Goal: Feedback & Contribution: Submit feedback/report problem

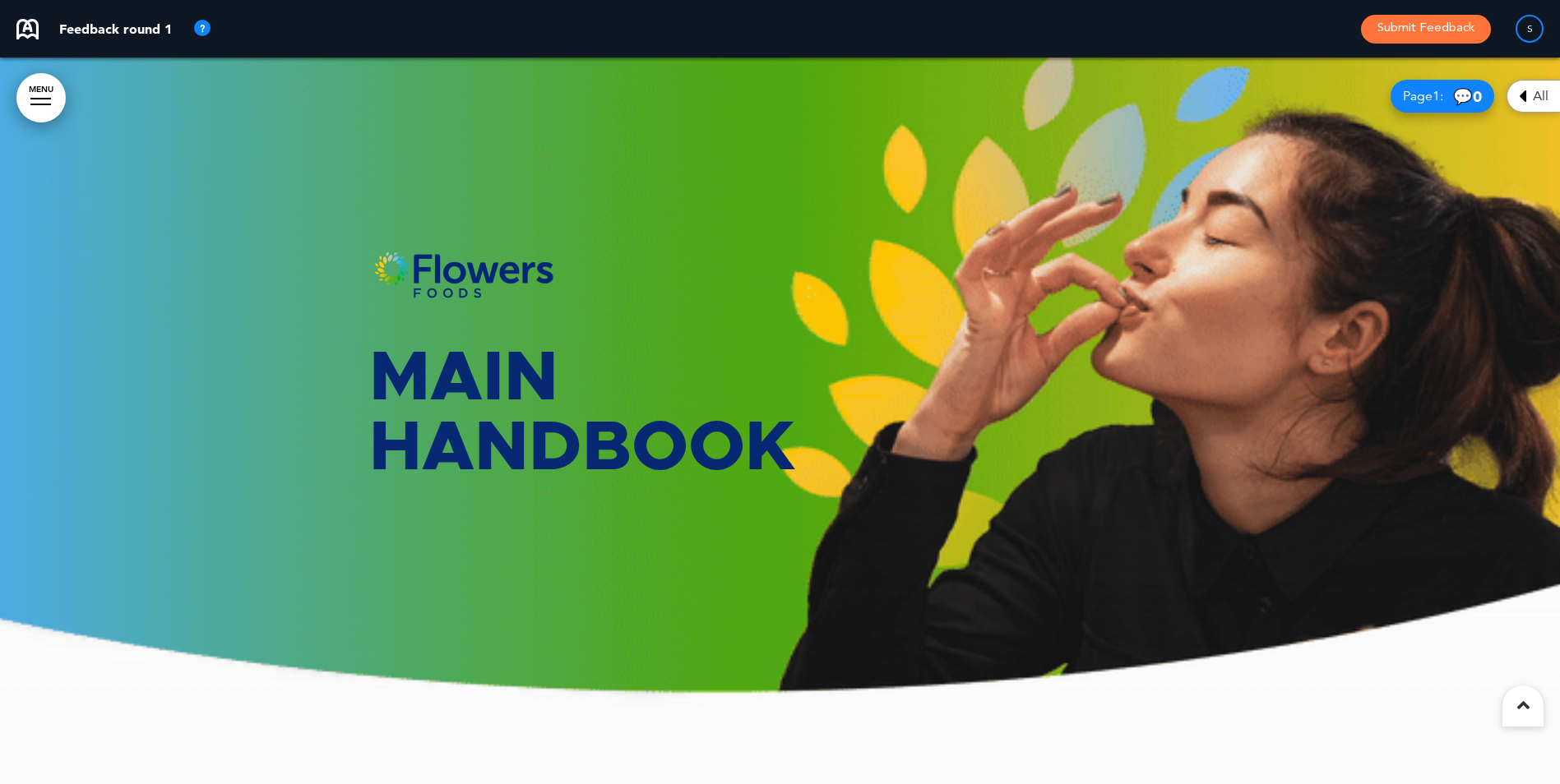
scroll to position [75648, 0]
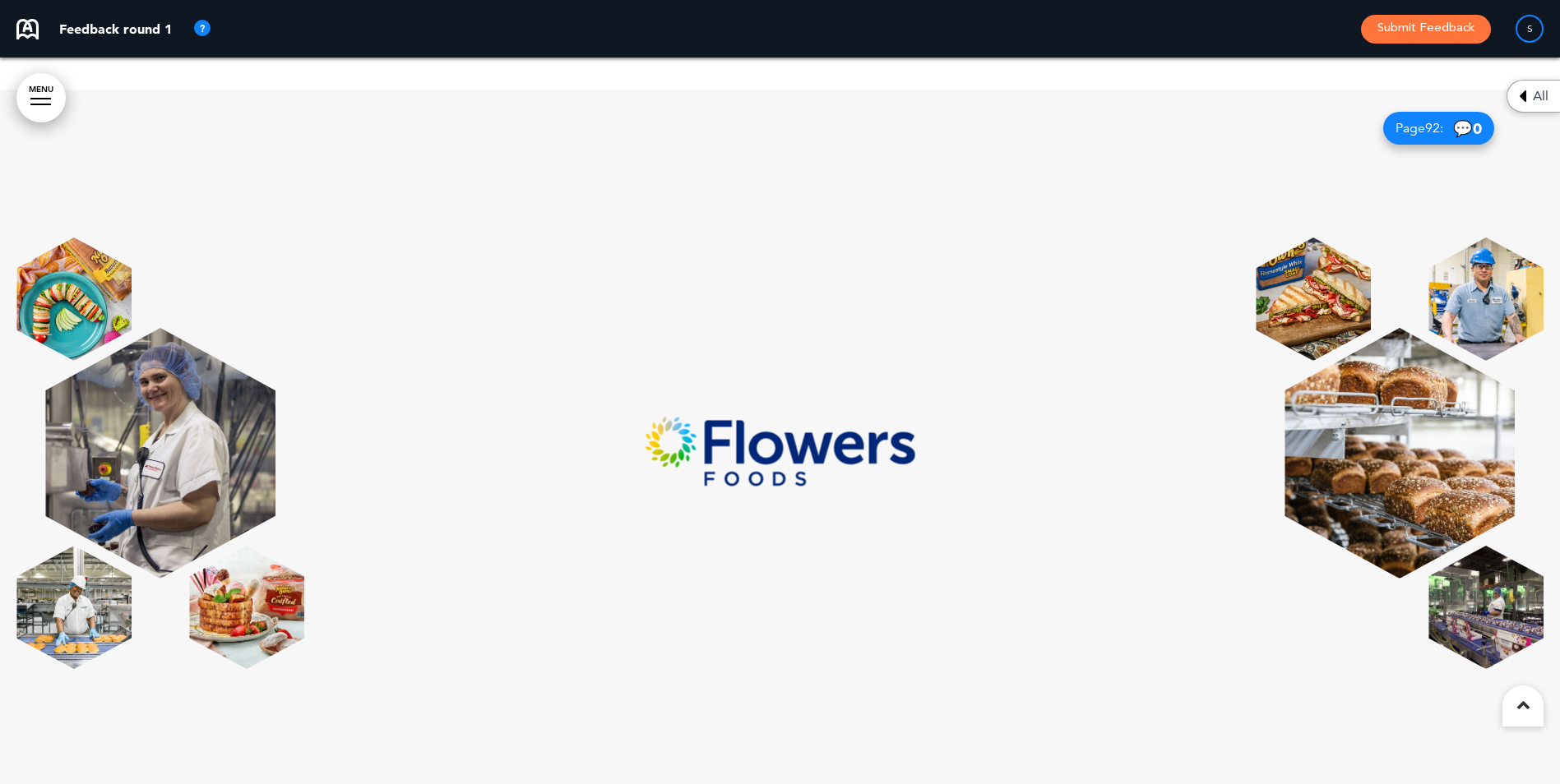
click at [37, 102] on link "MENU" at bounding box center [41, 98] width 50 height 50
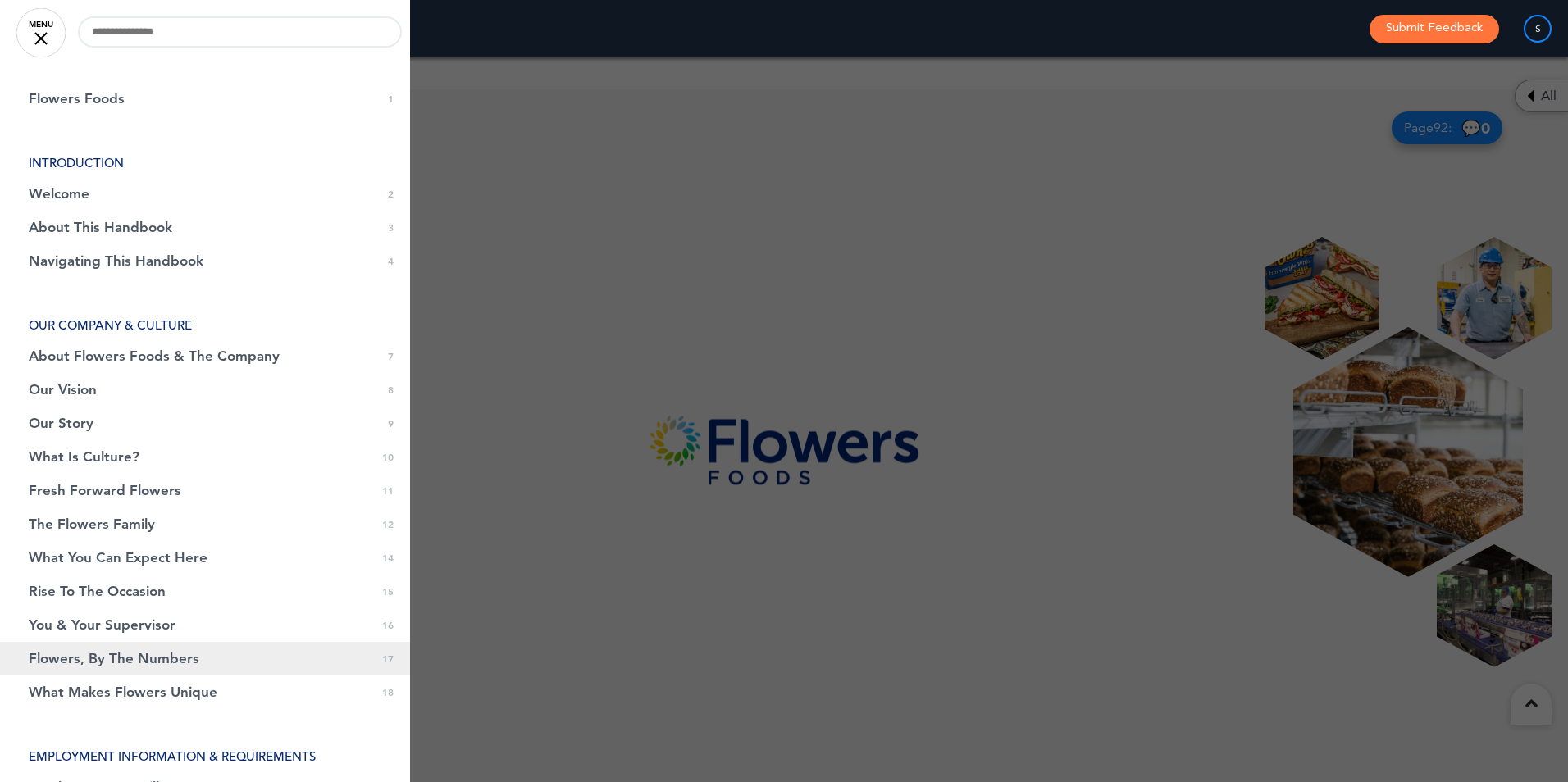
click at [108, 662] on span "Flowers, By The Numbers" at bounding box center [114, 658] width 170 height 14
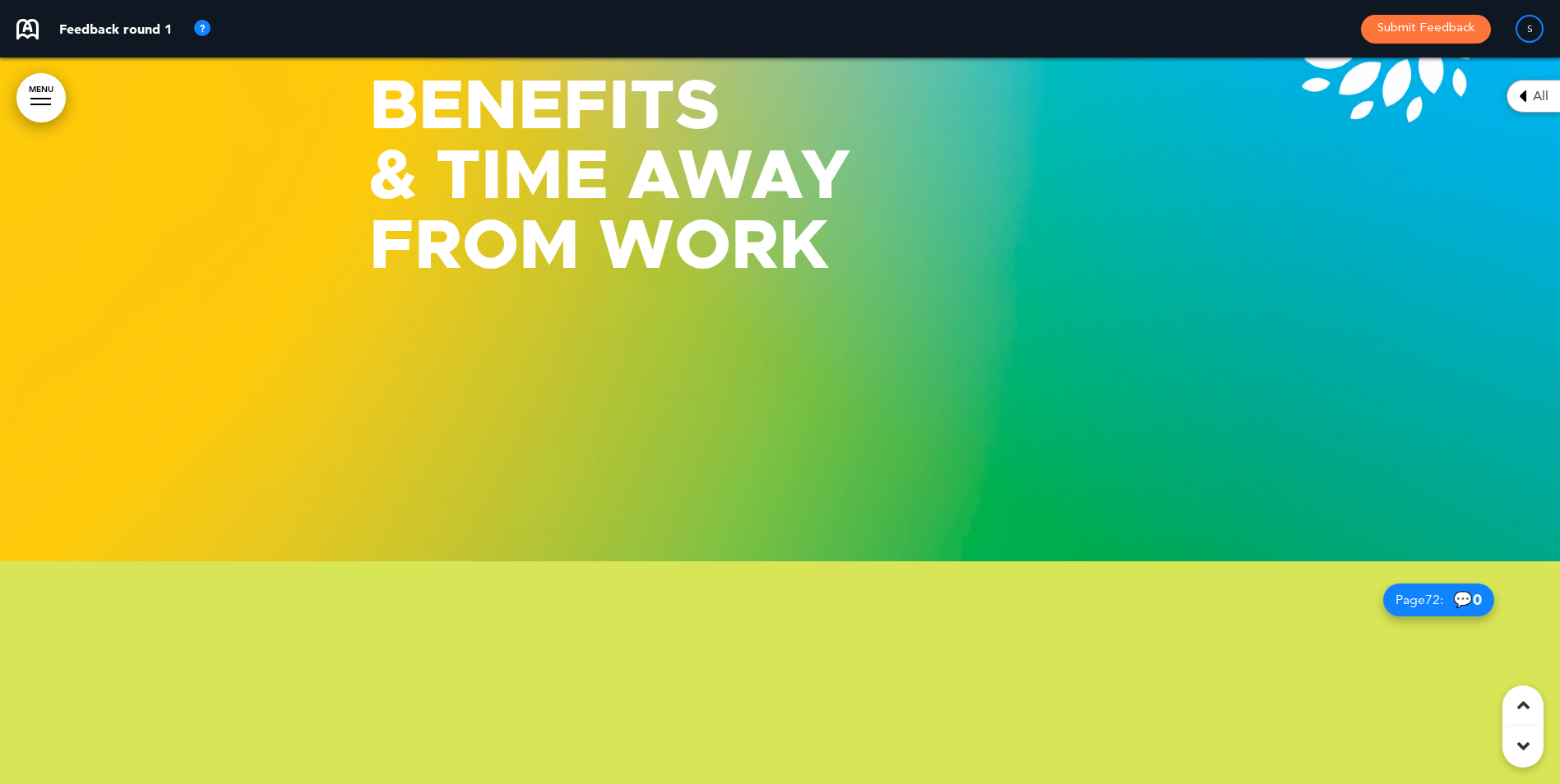
scroll to position [15602, 0]
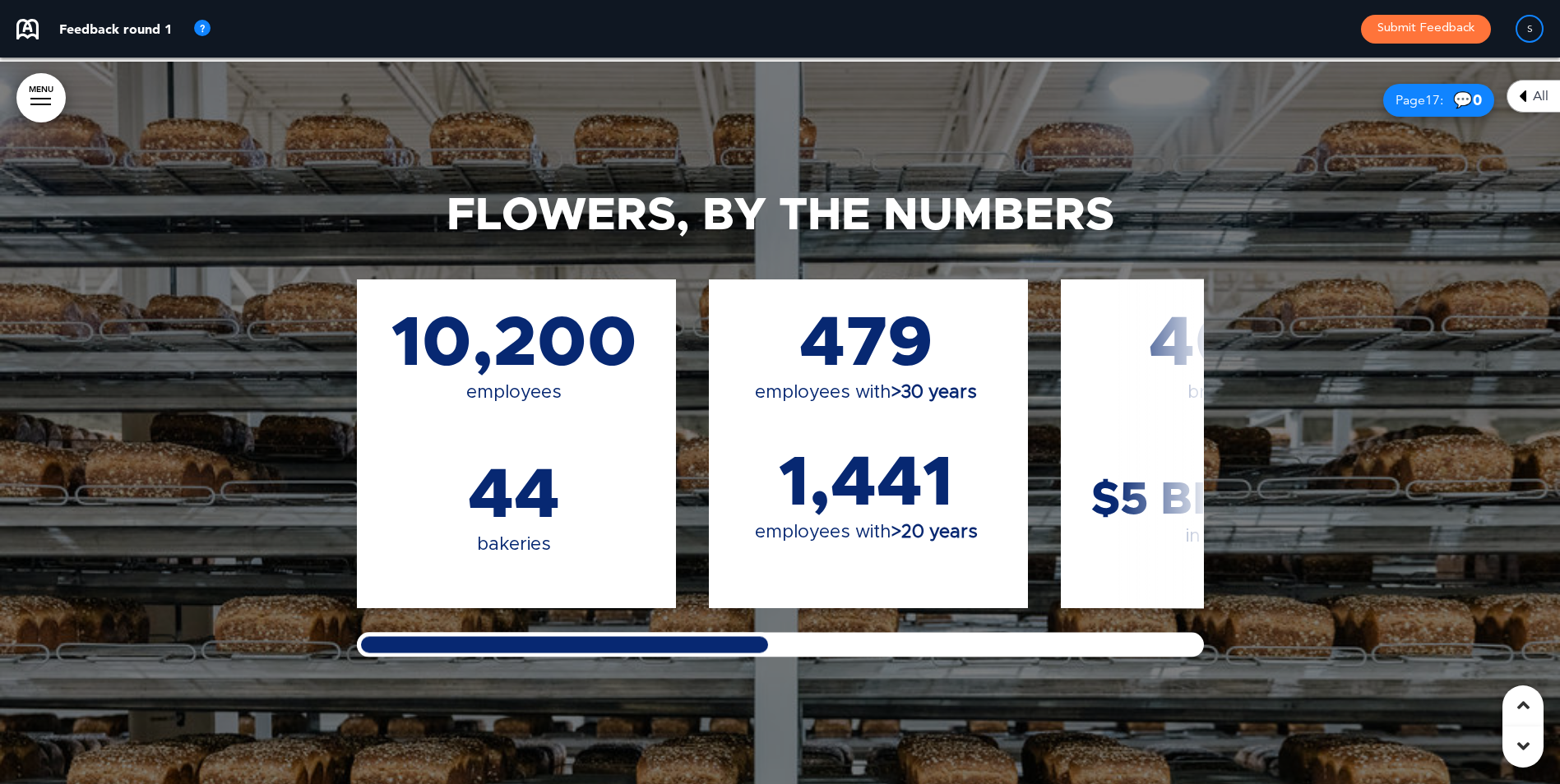
click at [1112, 463] on div "40+ brands $5 billion in sales" at bounding box center [1218, 429] width 255 height 243
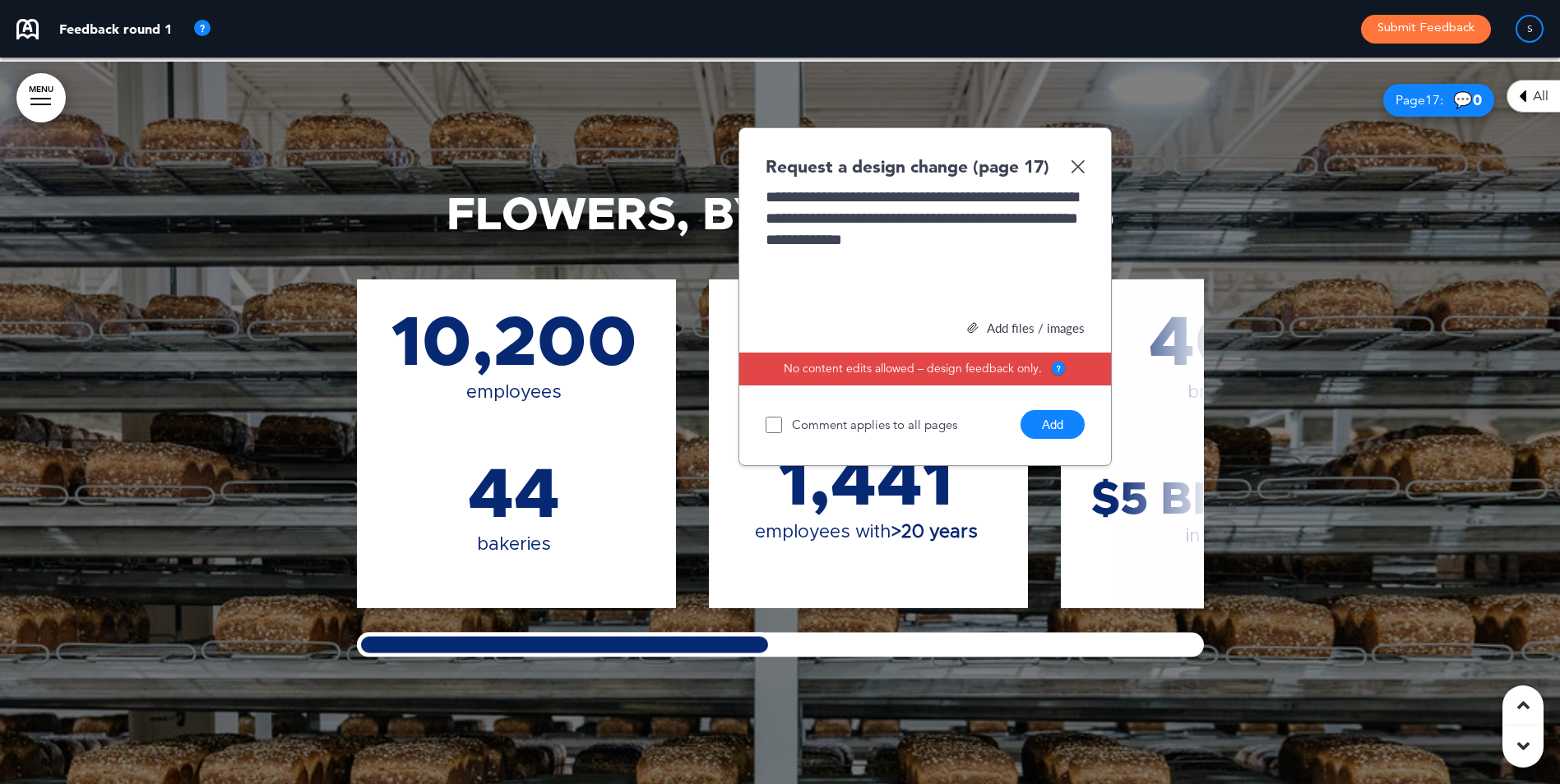
drag, startPoint x: 1058, startPoint y: 417, endPoint x: 1044, endPoint y: 423, distance: 15.2
click at [1044, 423] on button "Add" at bounding box center [1052, 424] width 64 height 29
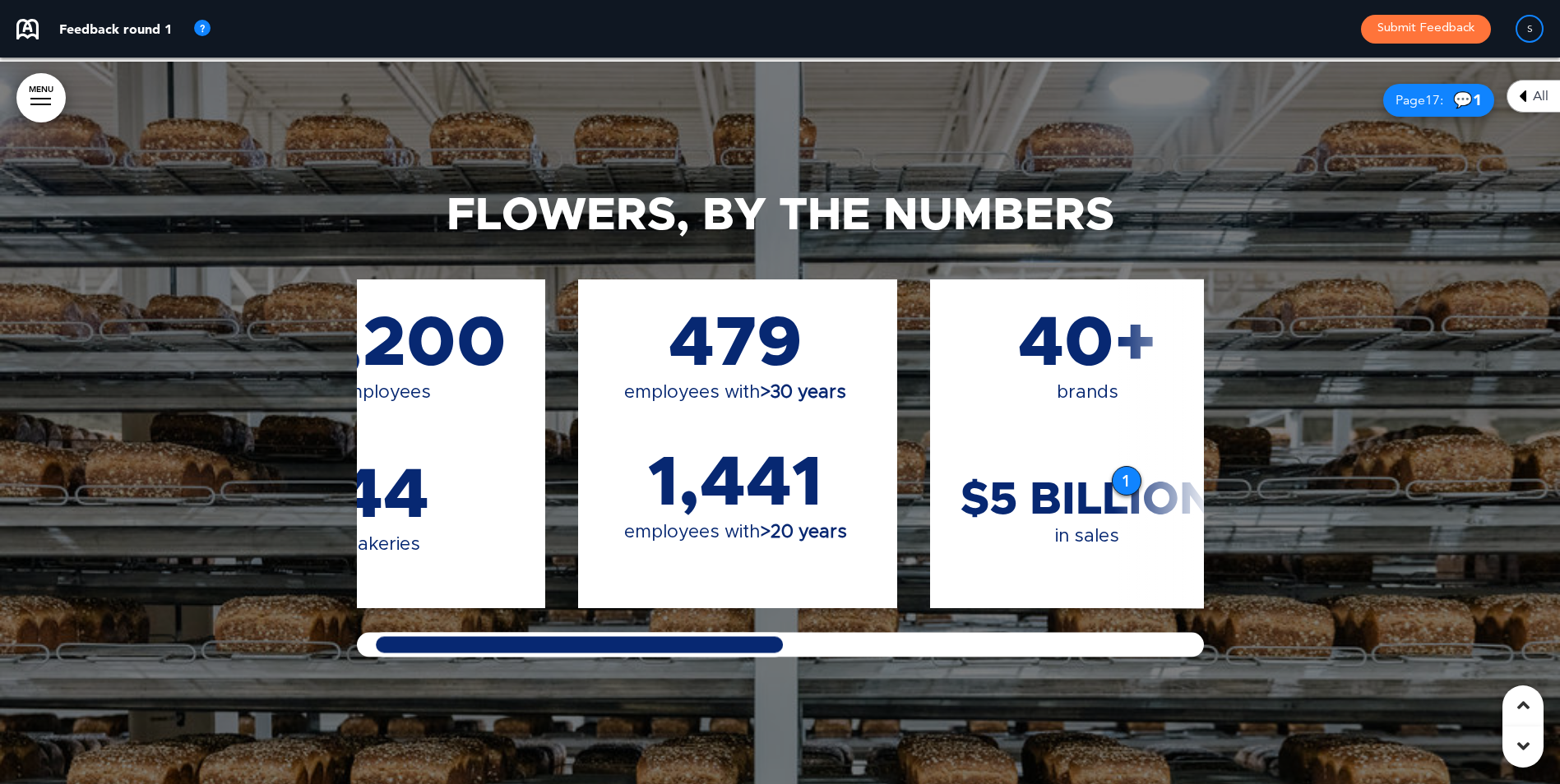
scroll to position [0, 0]
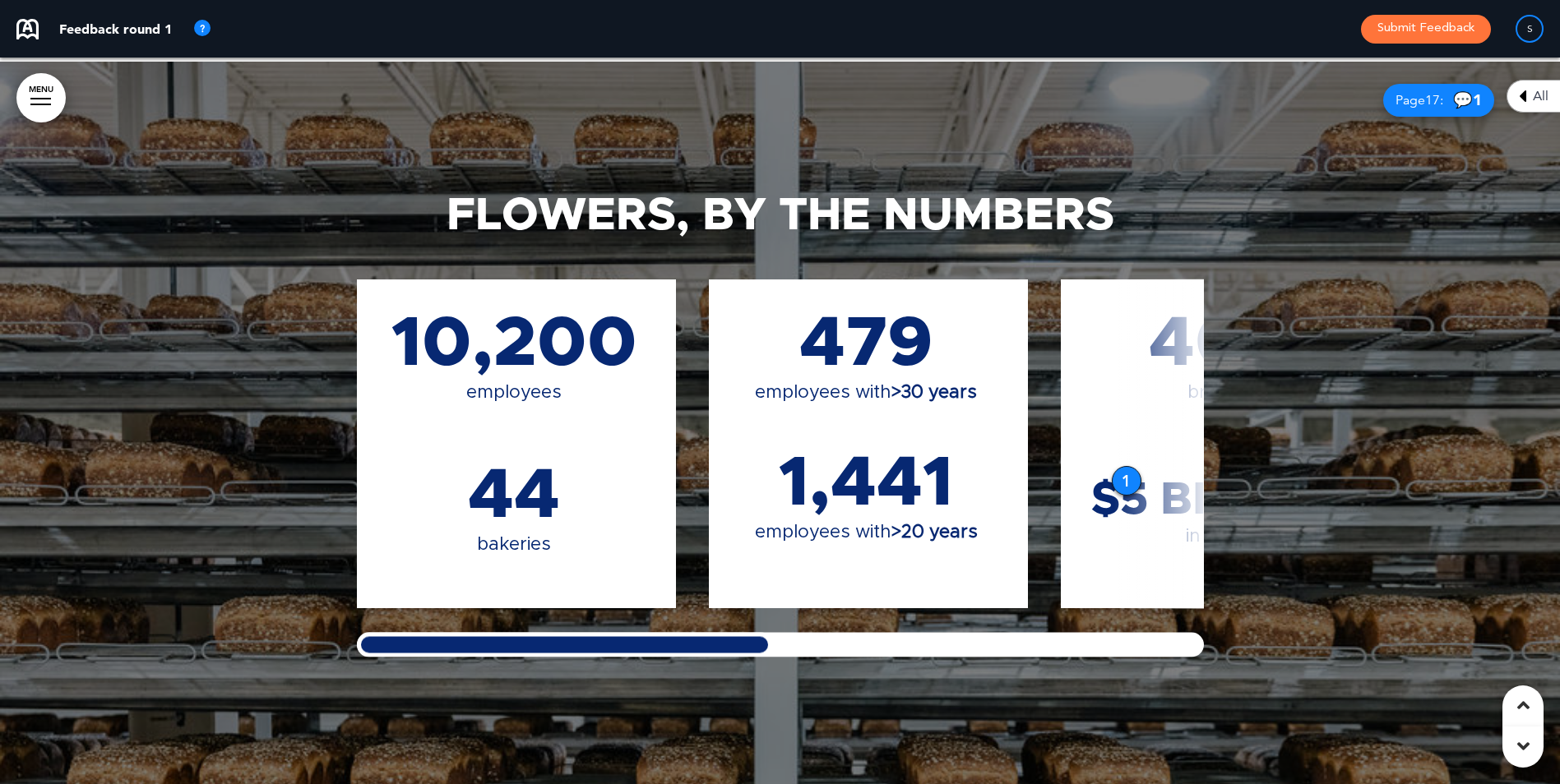
click at [239, 608] on div "Flowers, By The Numbers 10,200 employees 44 bakeries 479 employees with >30 yea…" at bounding box center [780, 425] width 1560 height 727
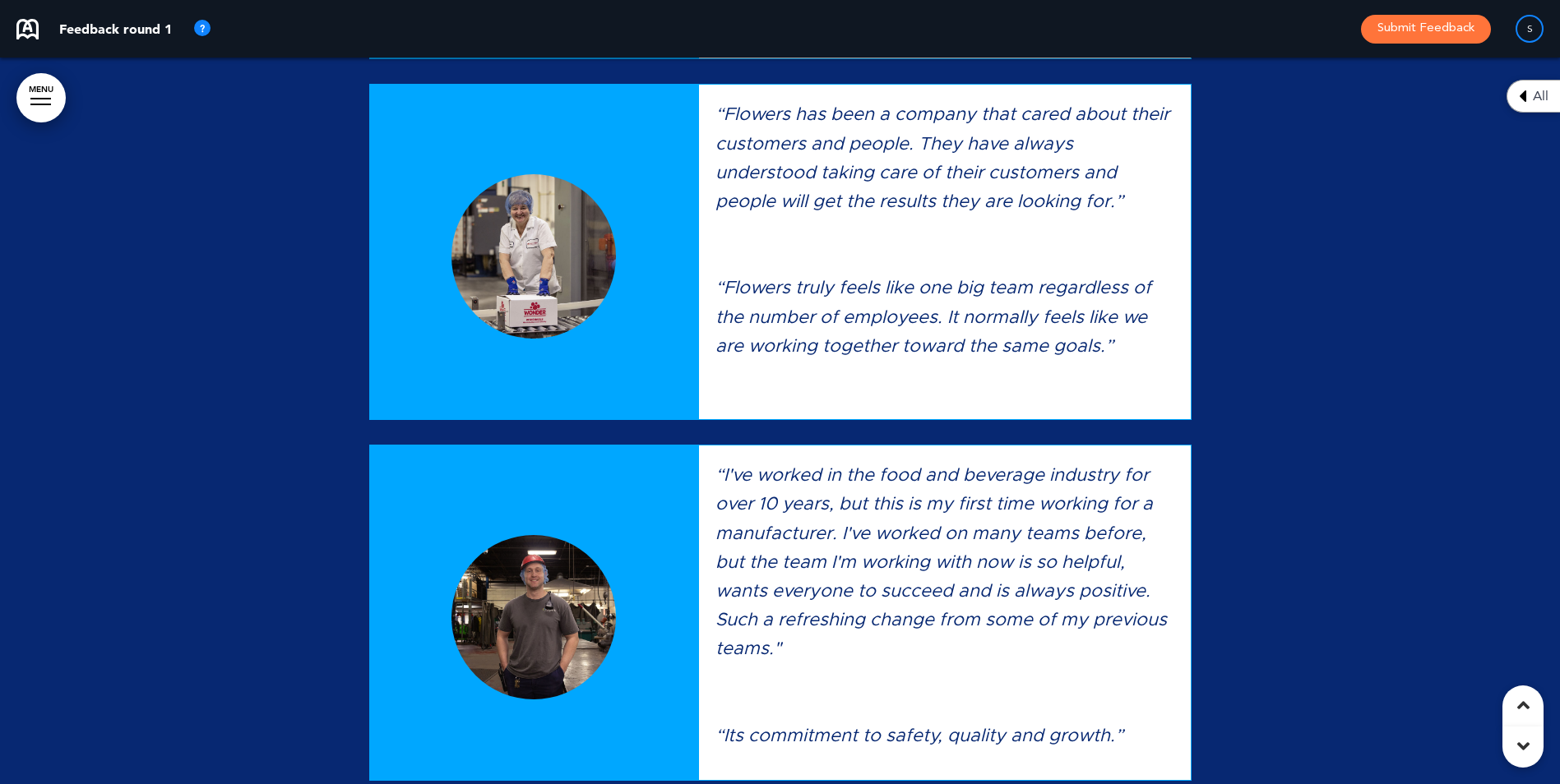
scroll to position [4650, 0]
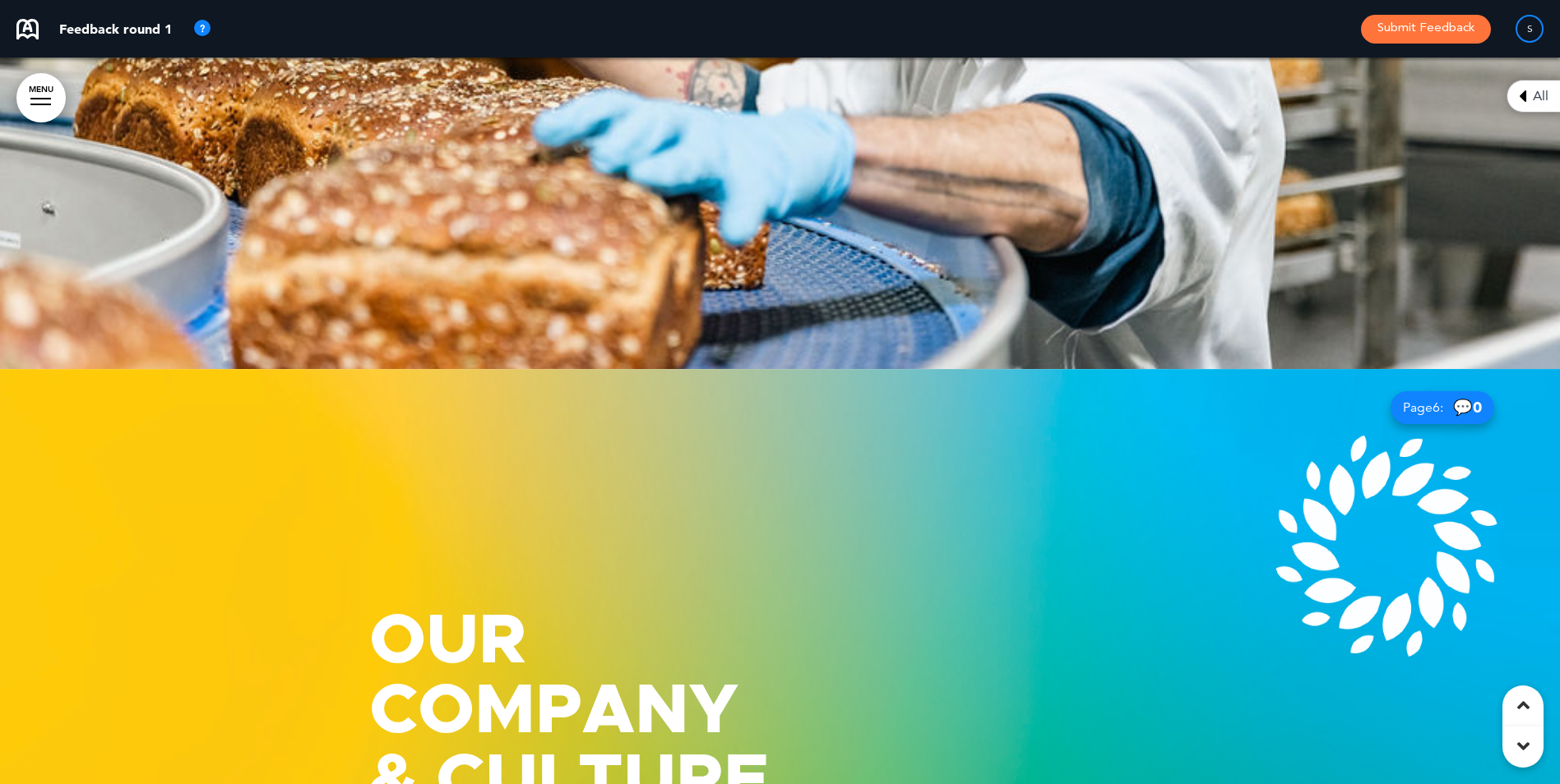
click at [1538, 95] on span "All" at bounding box center [1540, 96] width 16 height 13
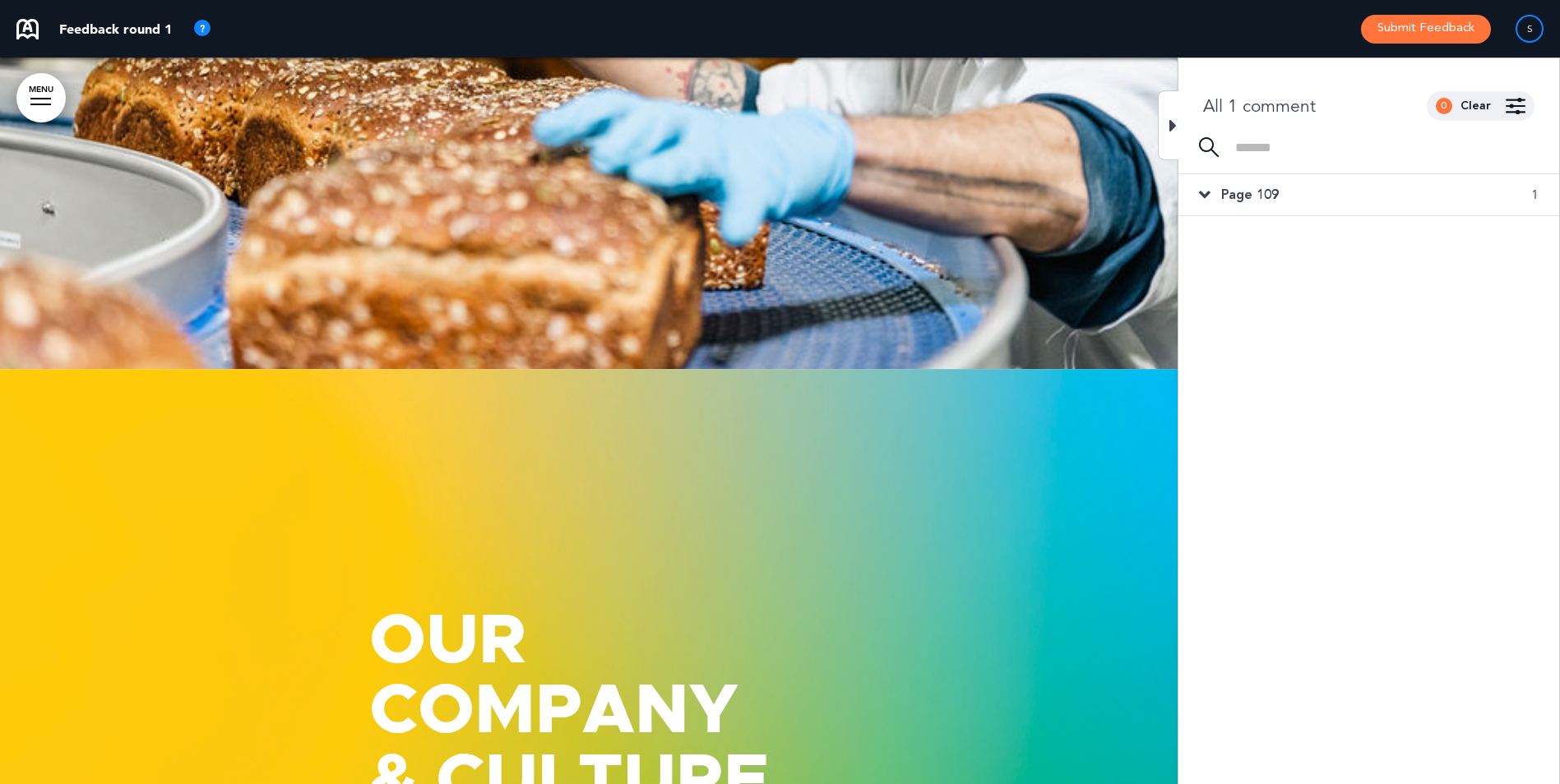
click at [973, 390] on div at bounding box center [780, 732] width 1560 height 727
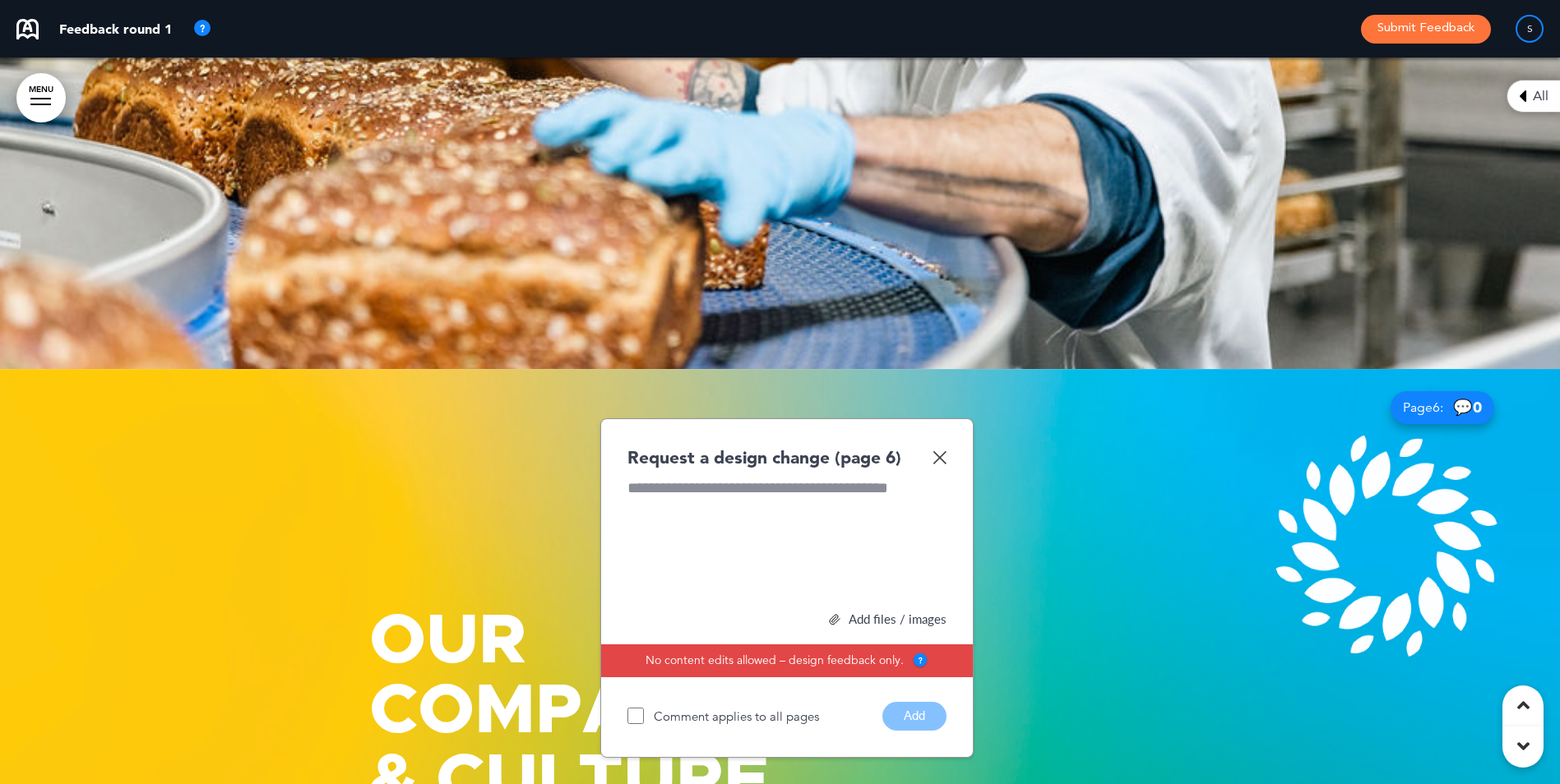
click at [212, 205] on div at bounding box center [780, 6] width 1560 height 727
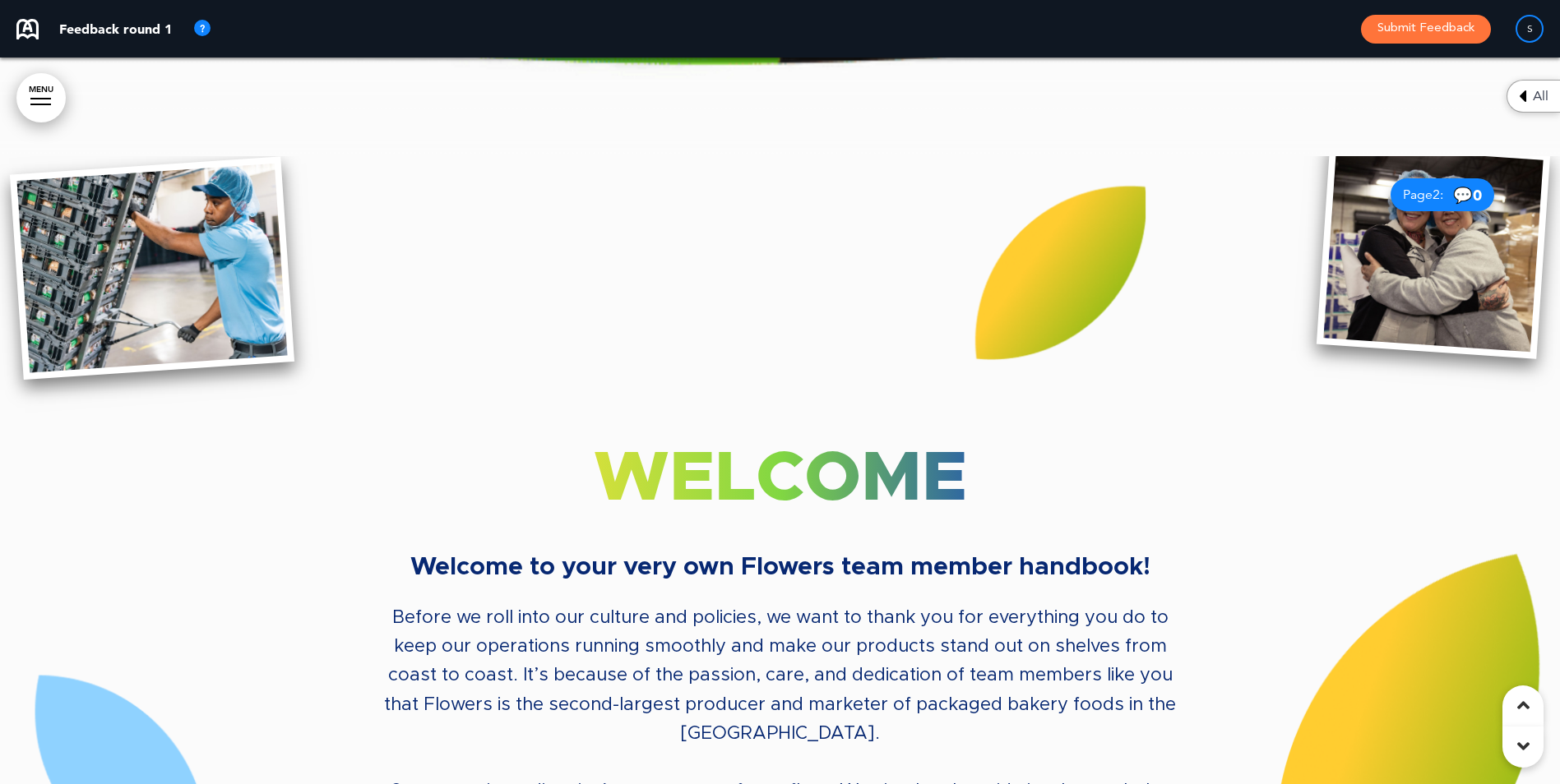
scroll to position [1222, 0]
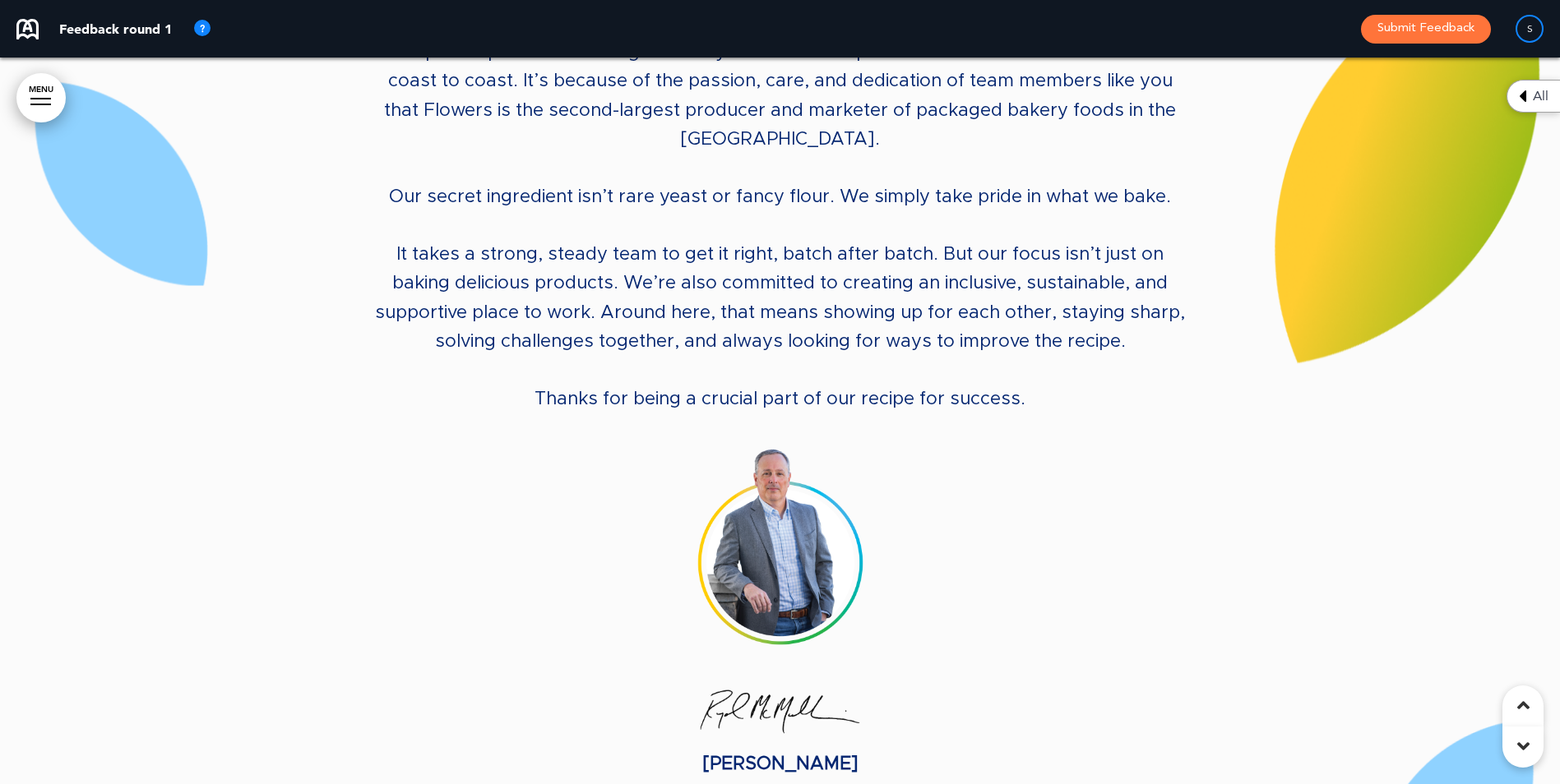
click at [815, 193] on center "WELCOME Welcome to your very own Flowers team member handbook! Before we roll i…" at bounding box center [780, 315] width 822 height 930
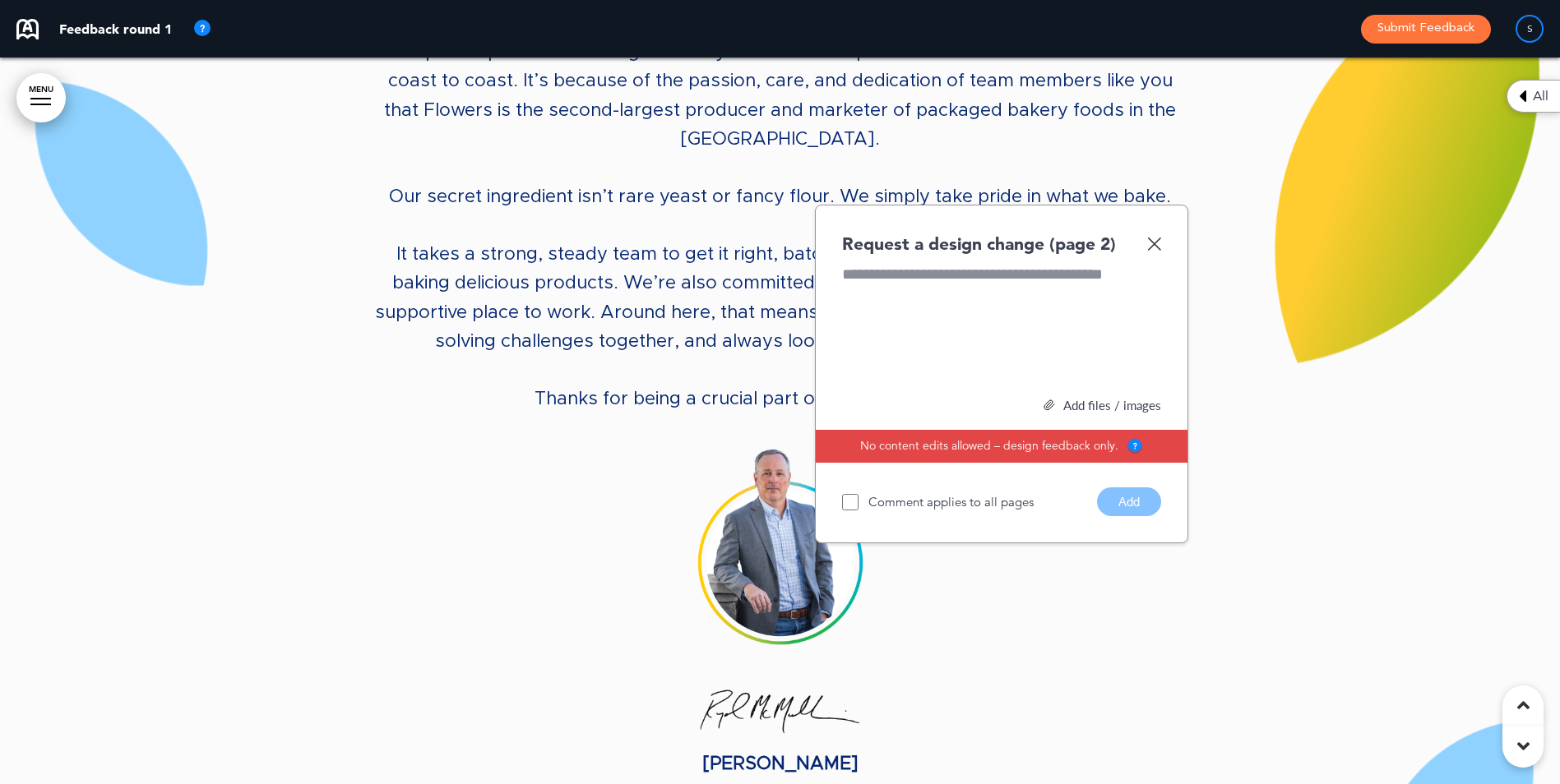
click at [879, 264] on div at bounding box center [1001, 325] width 319 height 123
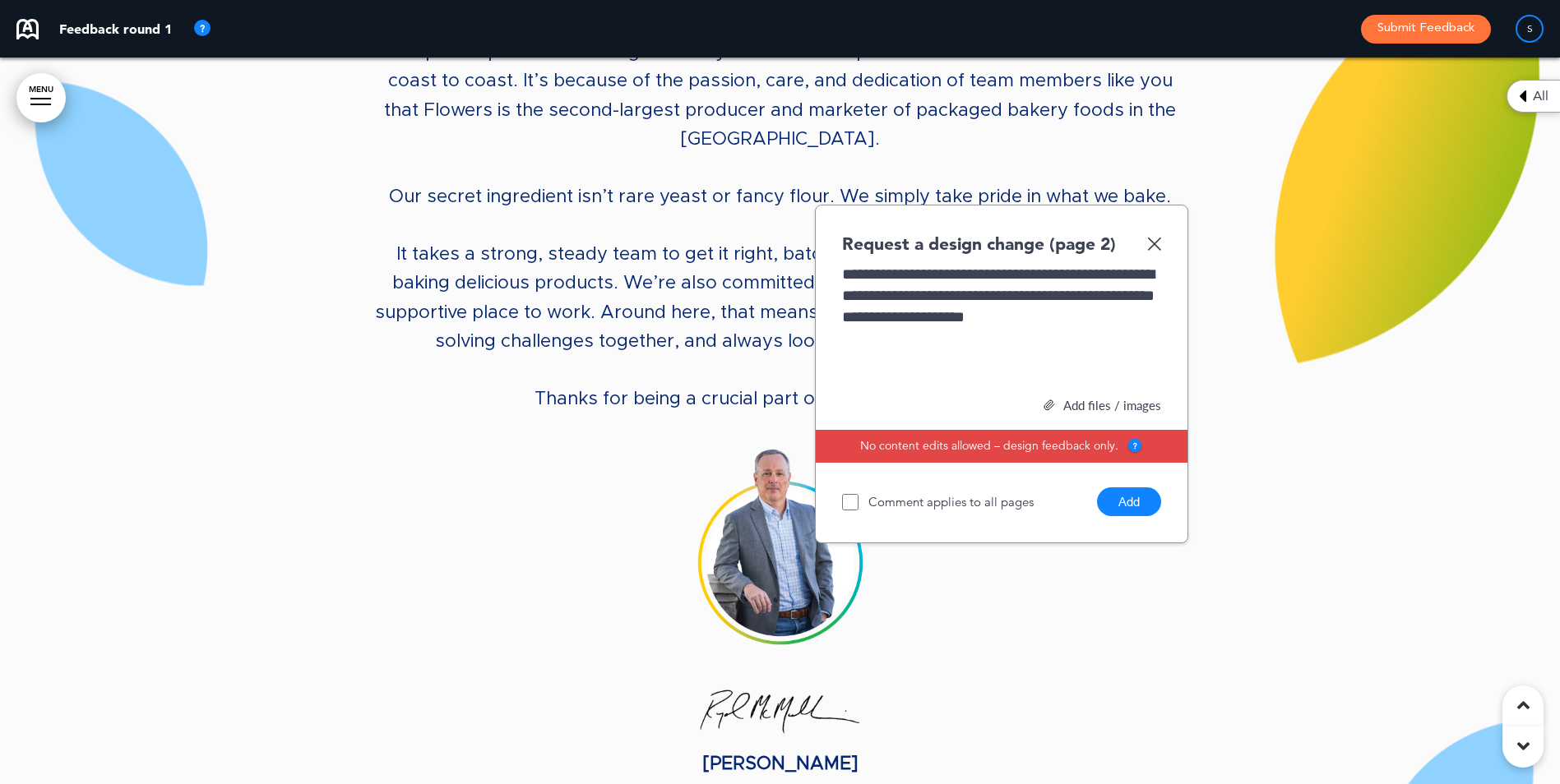
click at [918, 315] on div "**********" at bounding box center [1001, 325] width 319 height 123
click at [936, 327] on div "**********" at bounding box center [1001, 325] width 319 height 123
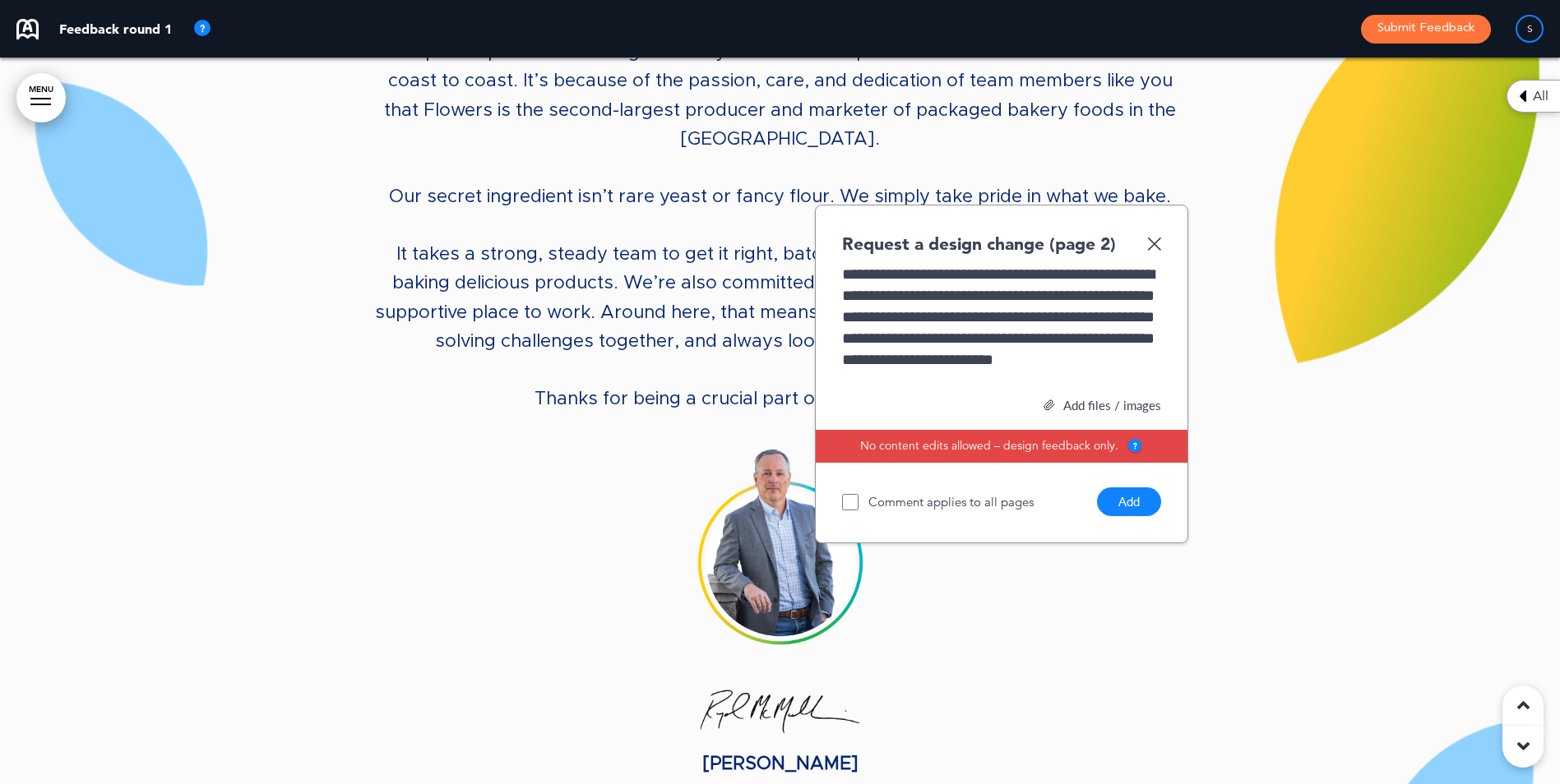
scroll to position [25, 0]
click at [1155, 237] on img at bounding box center [1153, 243] width 14 height 14
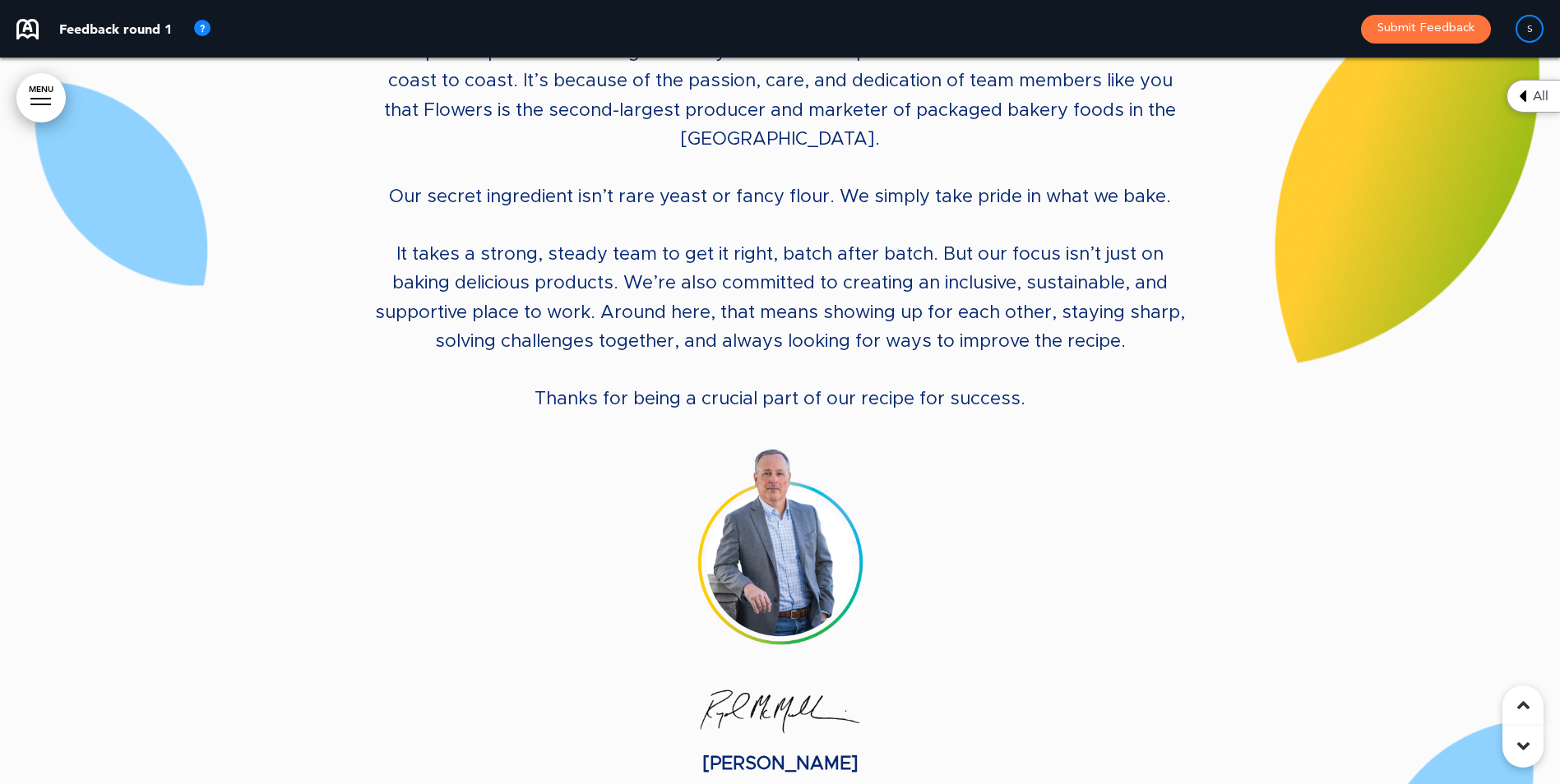
click at [1059, 491] on p at bounding box center [780, 550] width 822 height 215
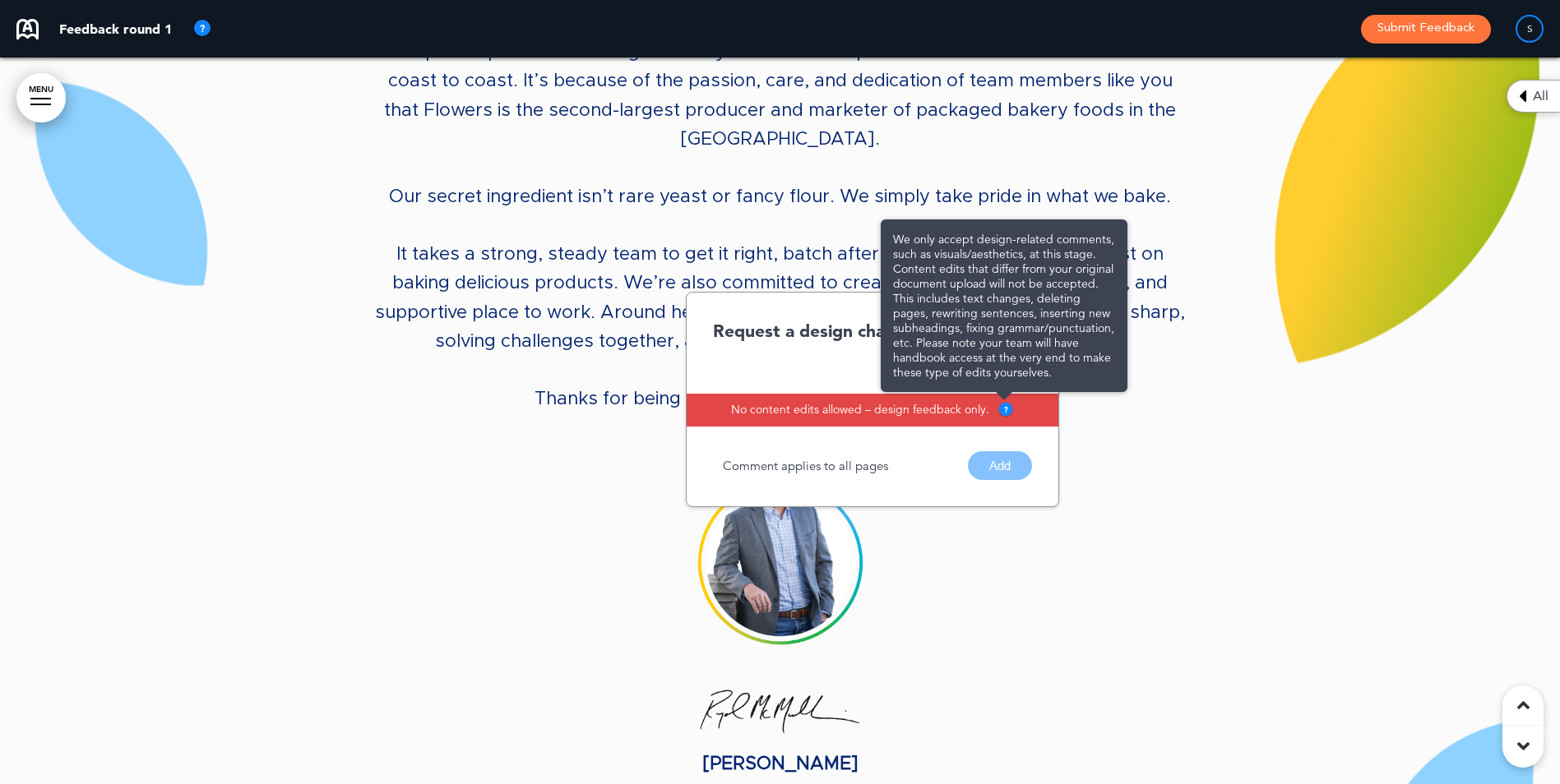
scroll to position [0, 0]
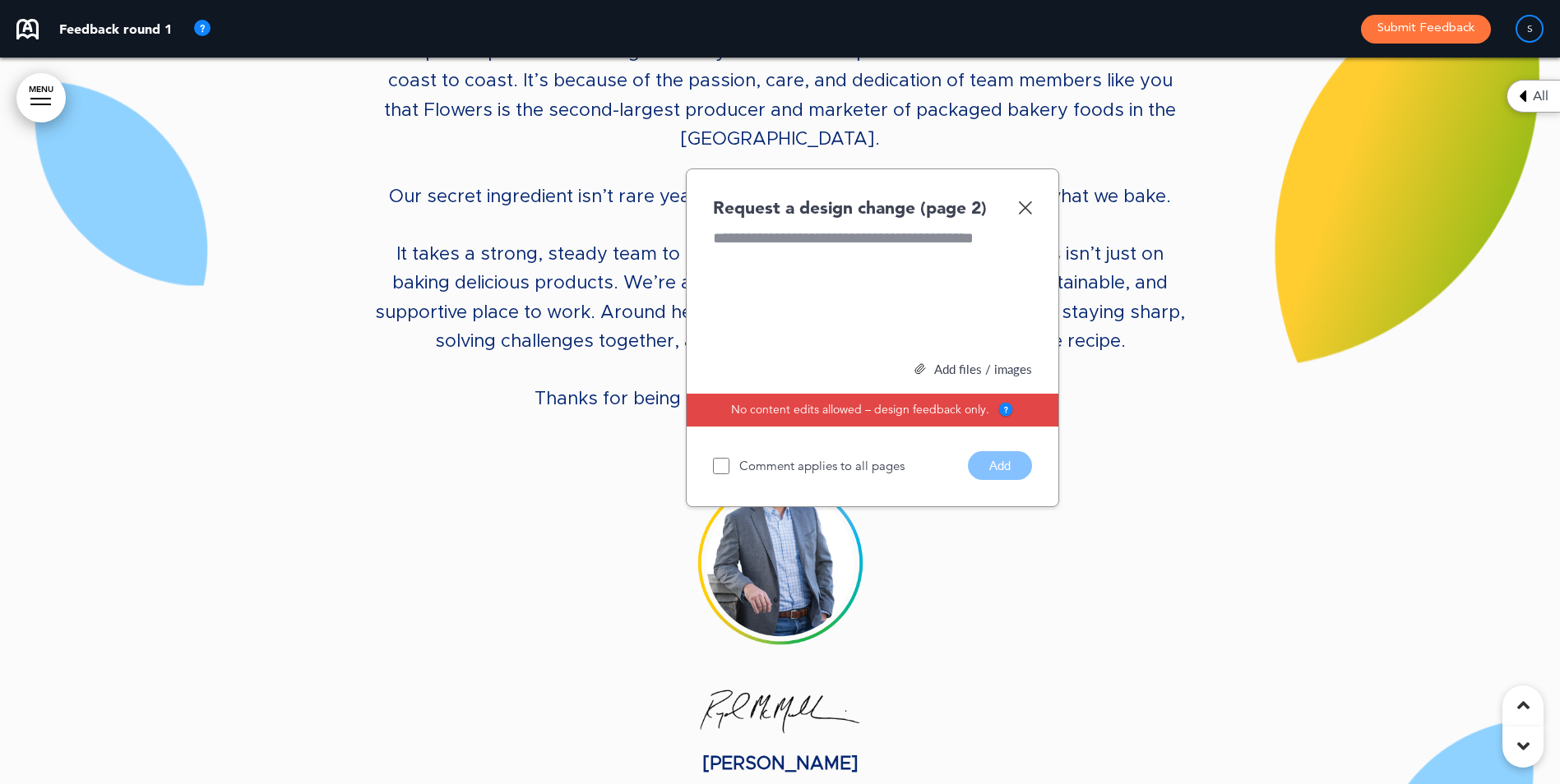
click at [1152, 533] on p at bounding box center [780, 550] width 822 height 215
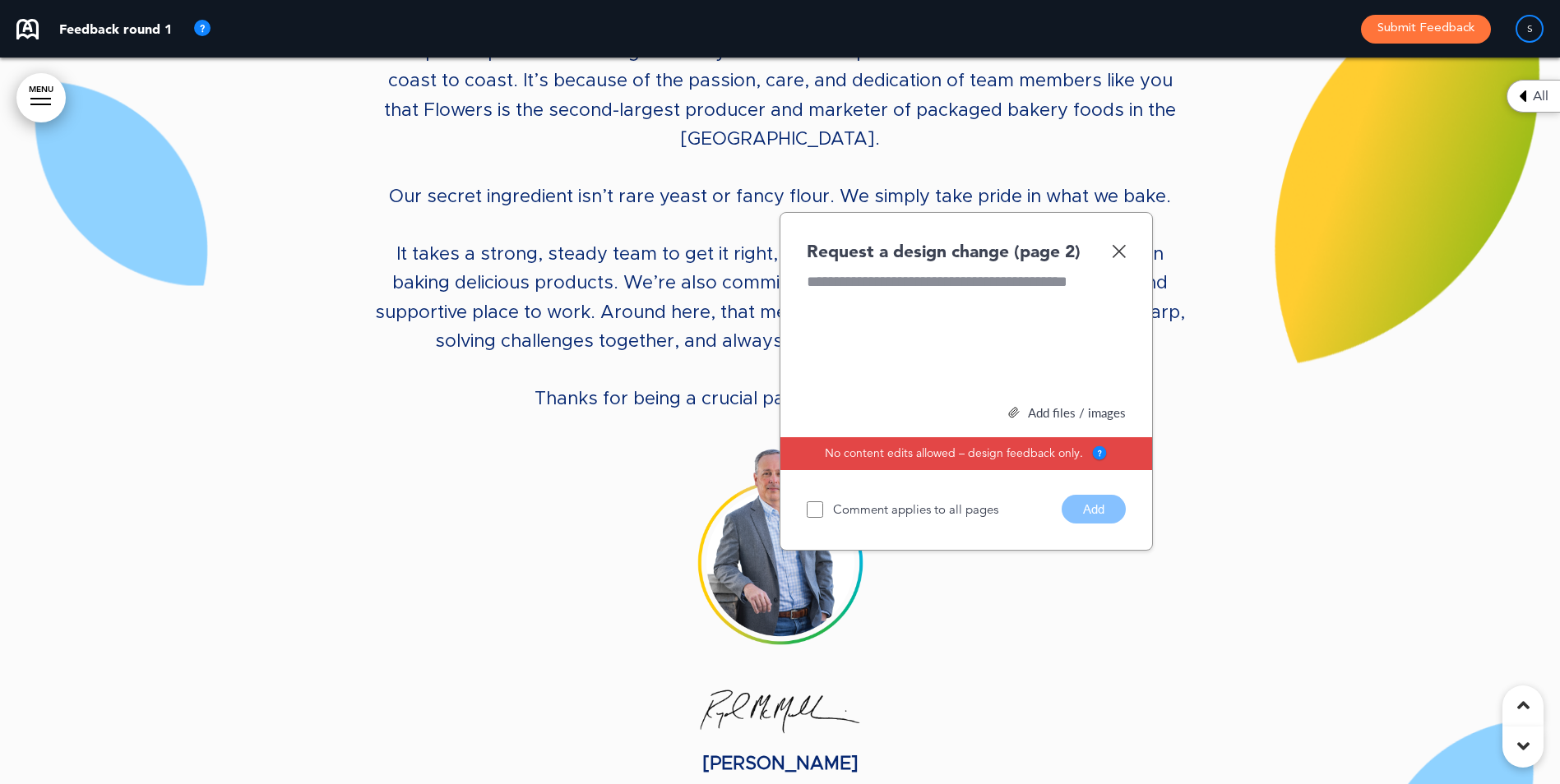
click at [1340, 449] on div at bounding box center [780, 376] width 1560 height 1629
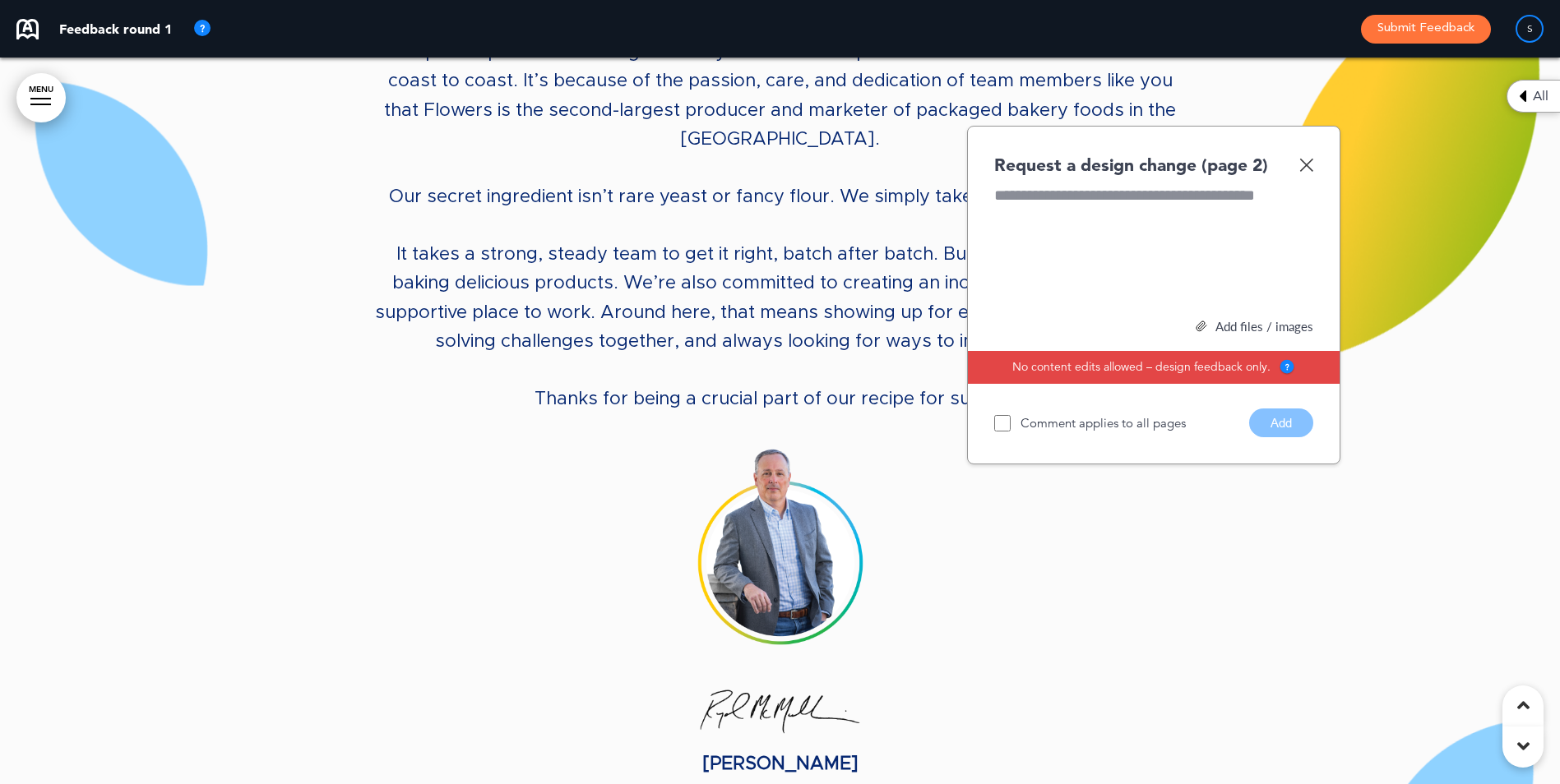
click at [430, 464] on p at bounding box center [780, 550] width 822 height 215
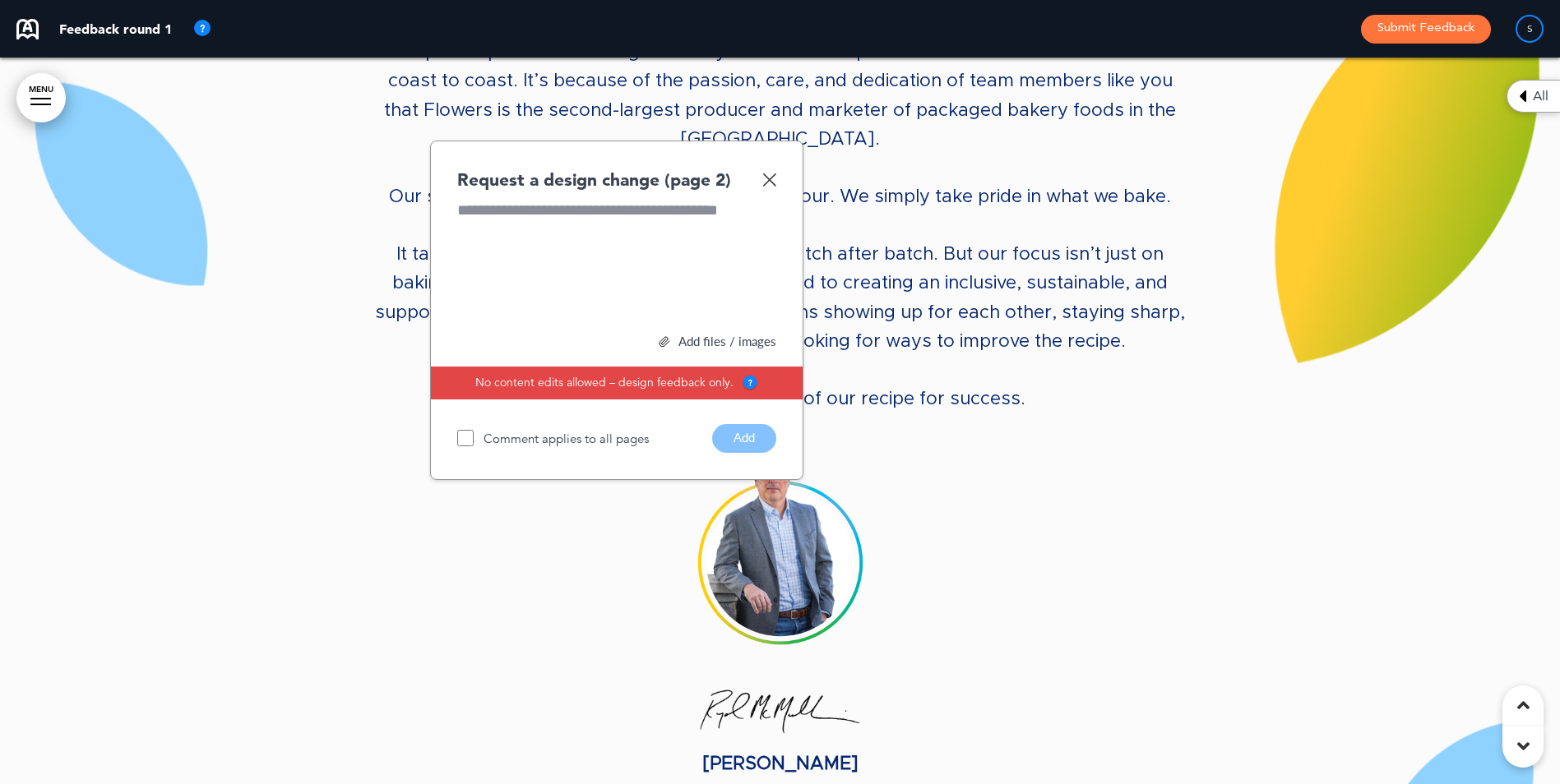
click at [770, 173] on img at bounding box center [769, 179] width 14 height 14
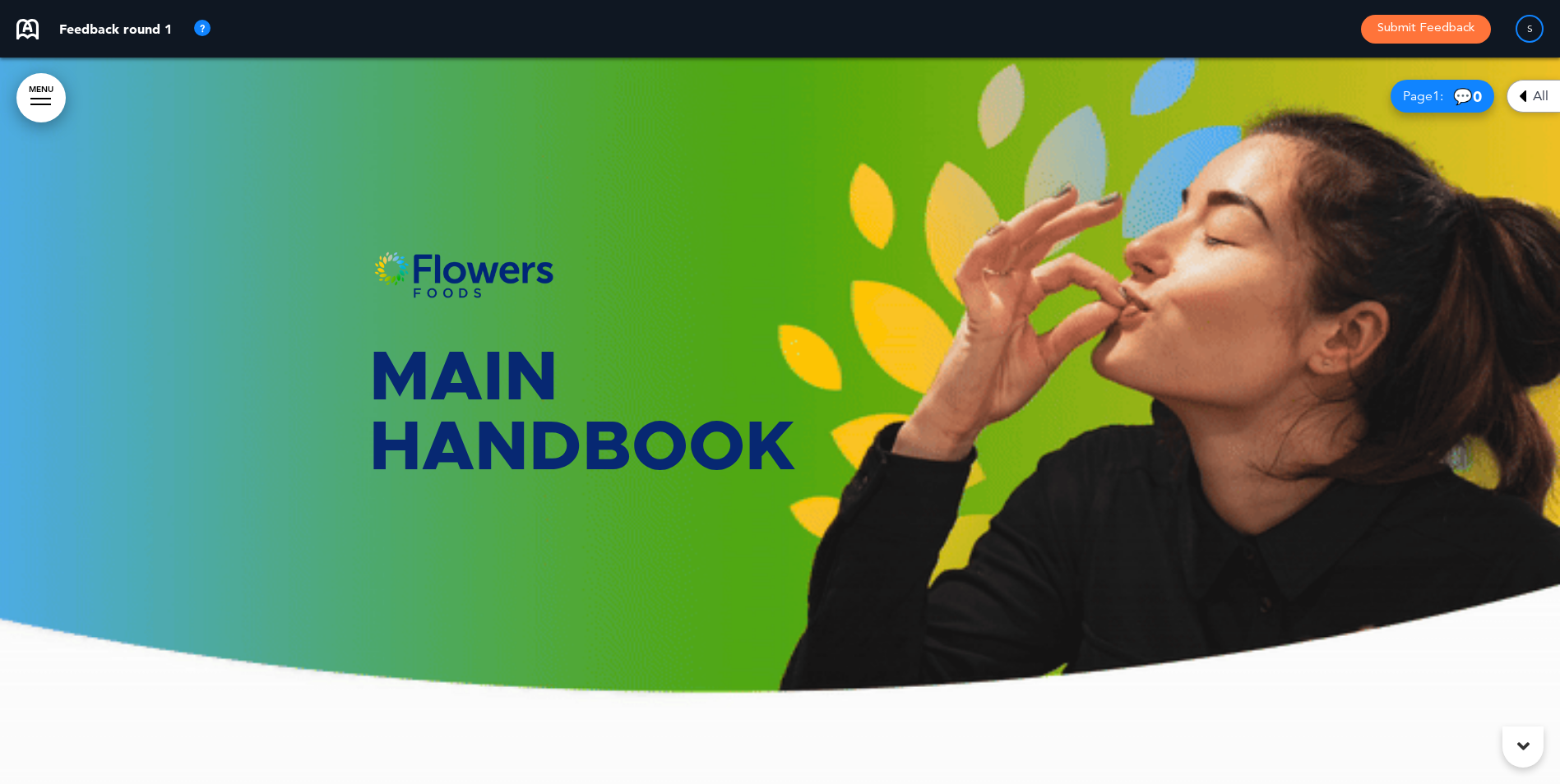
drag, startPoint x: 492, startPoint y: 388, endPoint x: 1356, endPoint y: 233, distance: 877.8
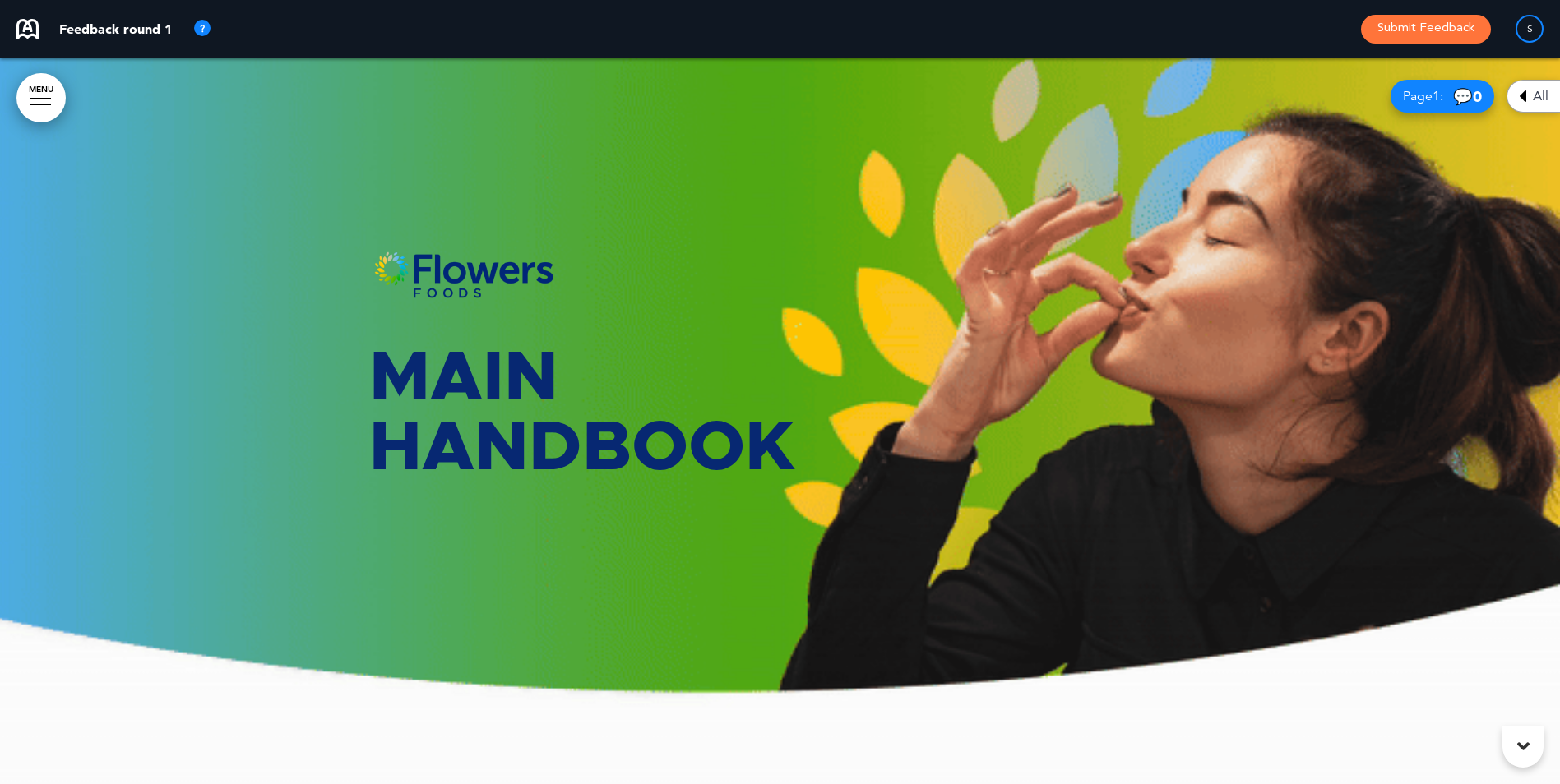
click at [1356, 233] on div at bounding box center [780, 421] width 1560 height 727
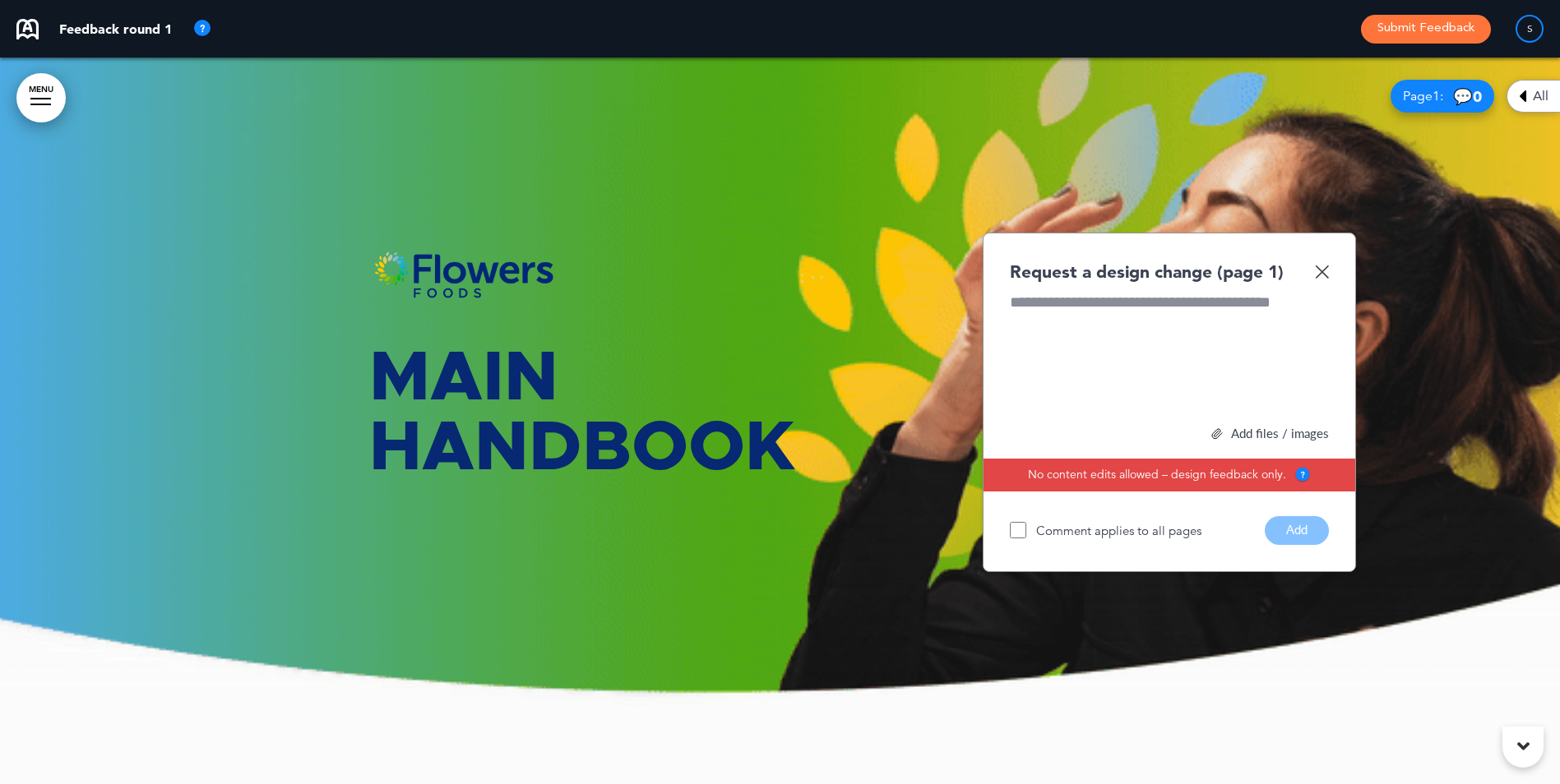
click at [1132, 305] on div at bounding box center [1169, 353] width 319 height 123
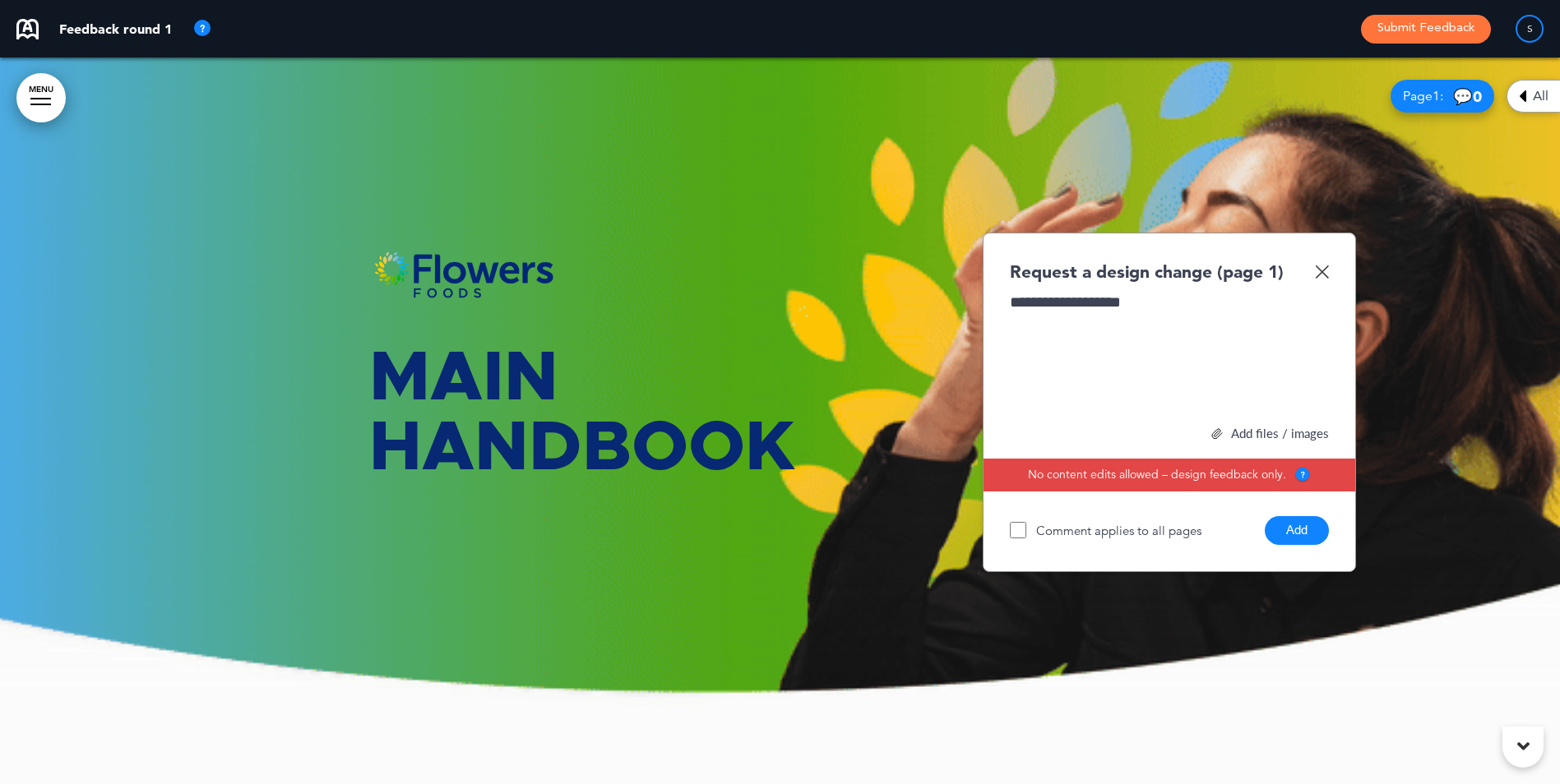
click at [1173, 304] on div "**********" at bounding box center [1169, 353] width 319 height 123
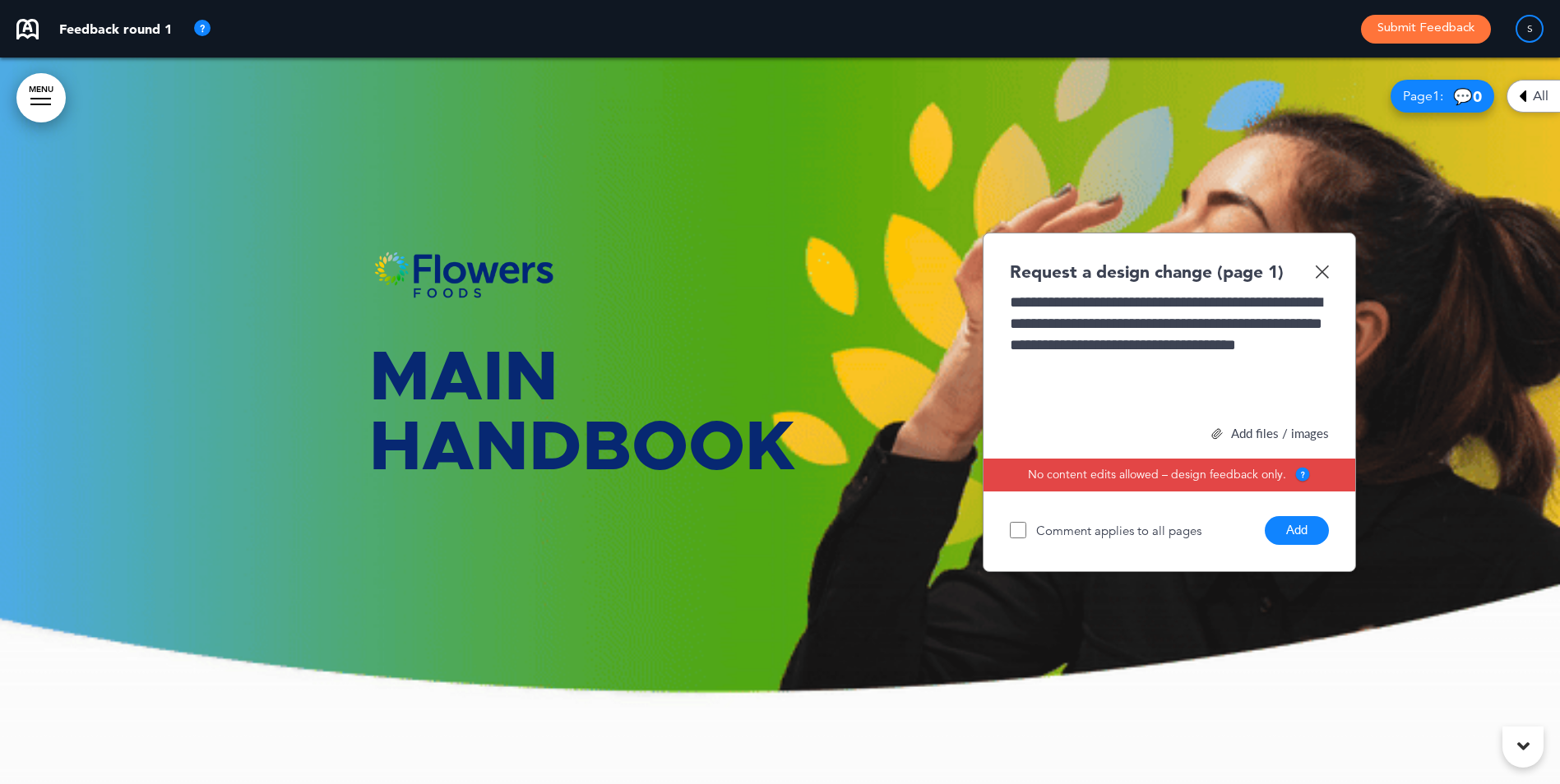
click at [1297, 516] on button "Add" at bounding box center [1296, 530] width 64 height 29
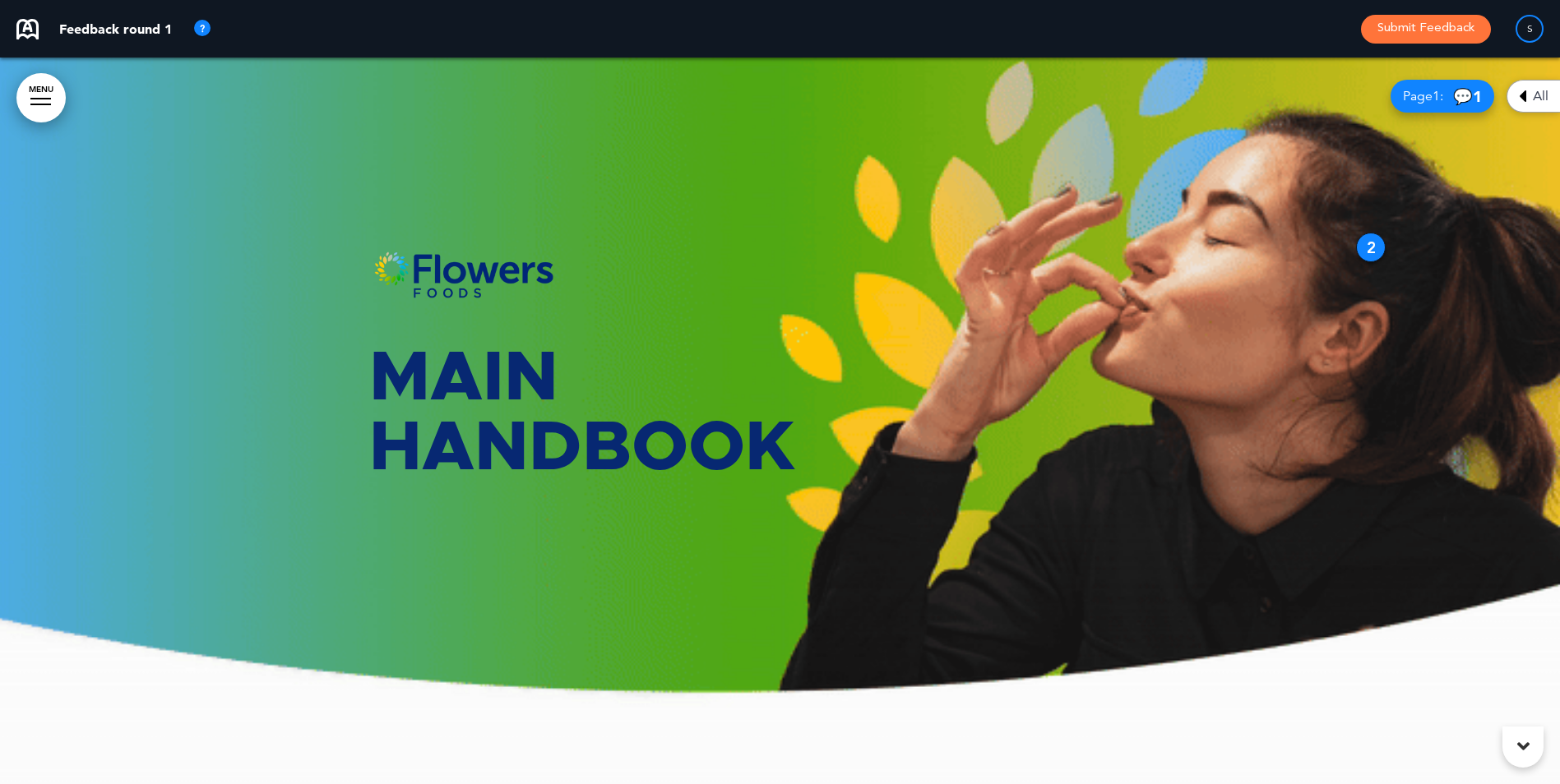
drag, startPoint x: 1304, startPoint y: 264, endPoint x: 1258, endPoint y: 285, distance: 50.6
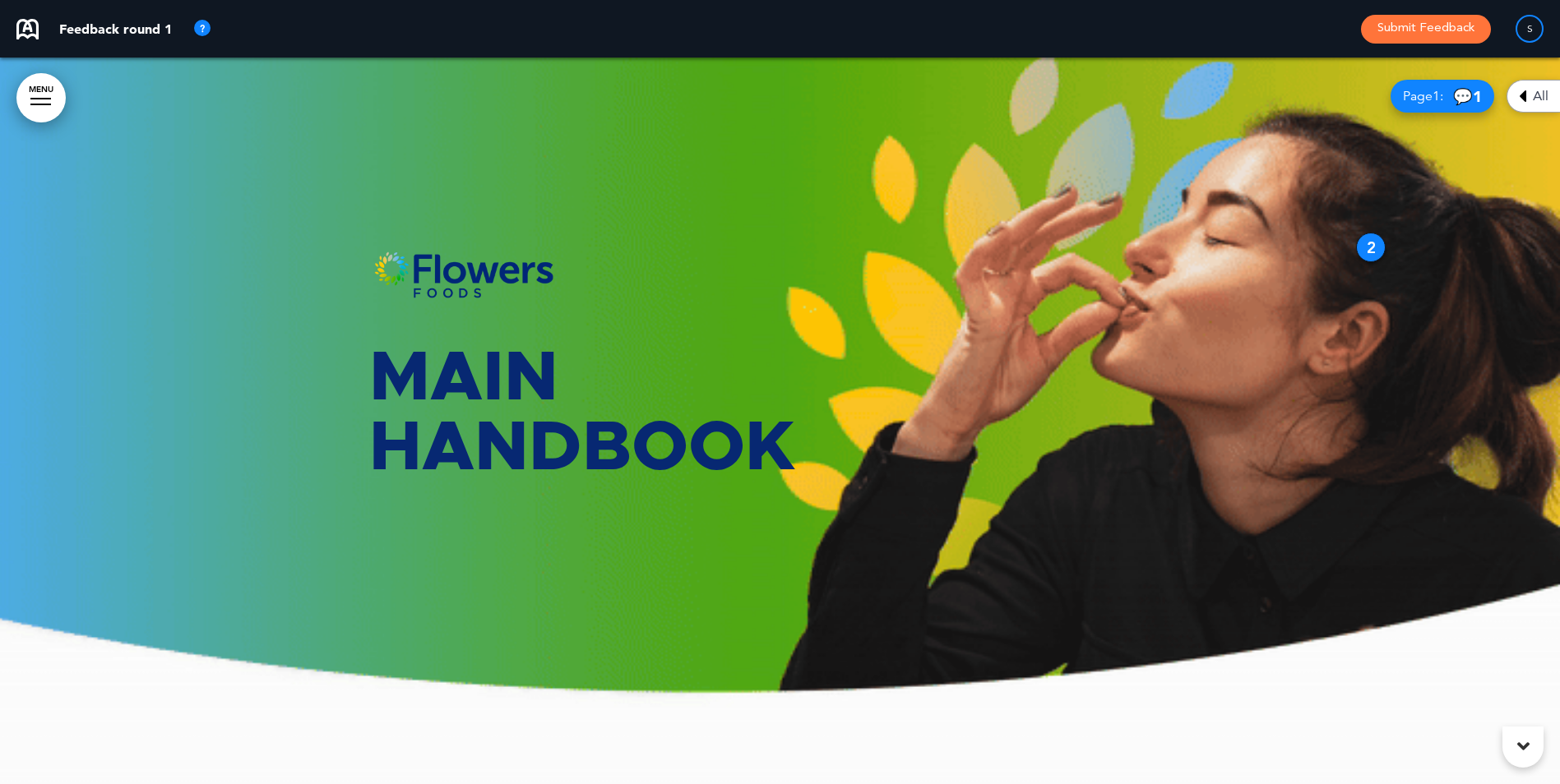
click at [1216, 305] on div at bounding box center [780, 421] width 1560 height 727
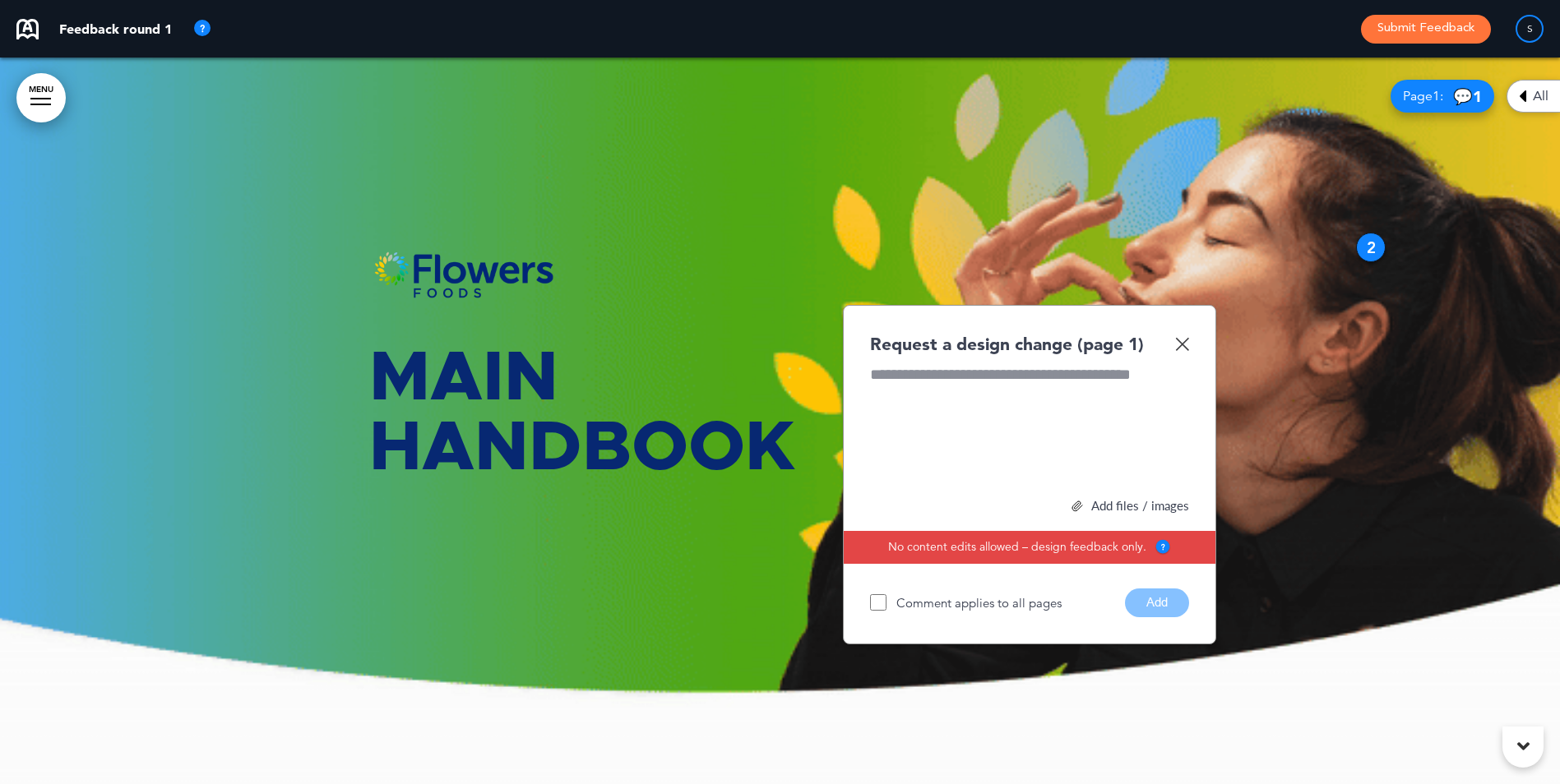
click at [1190, 346] on div "Request a design change (page 1) Add files / images Select or drag & drop your …" at bounding box center [1028, 475] width 373 height 340
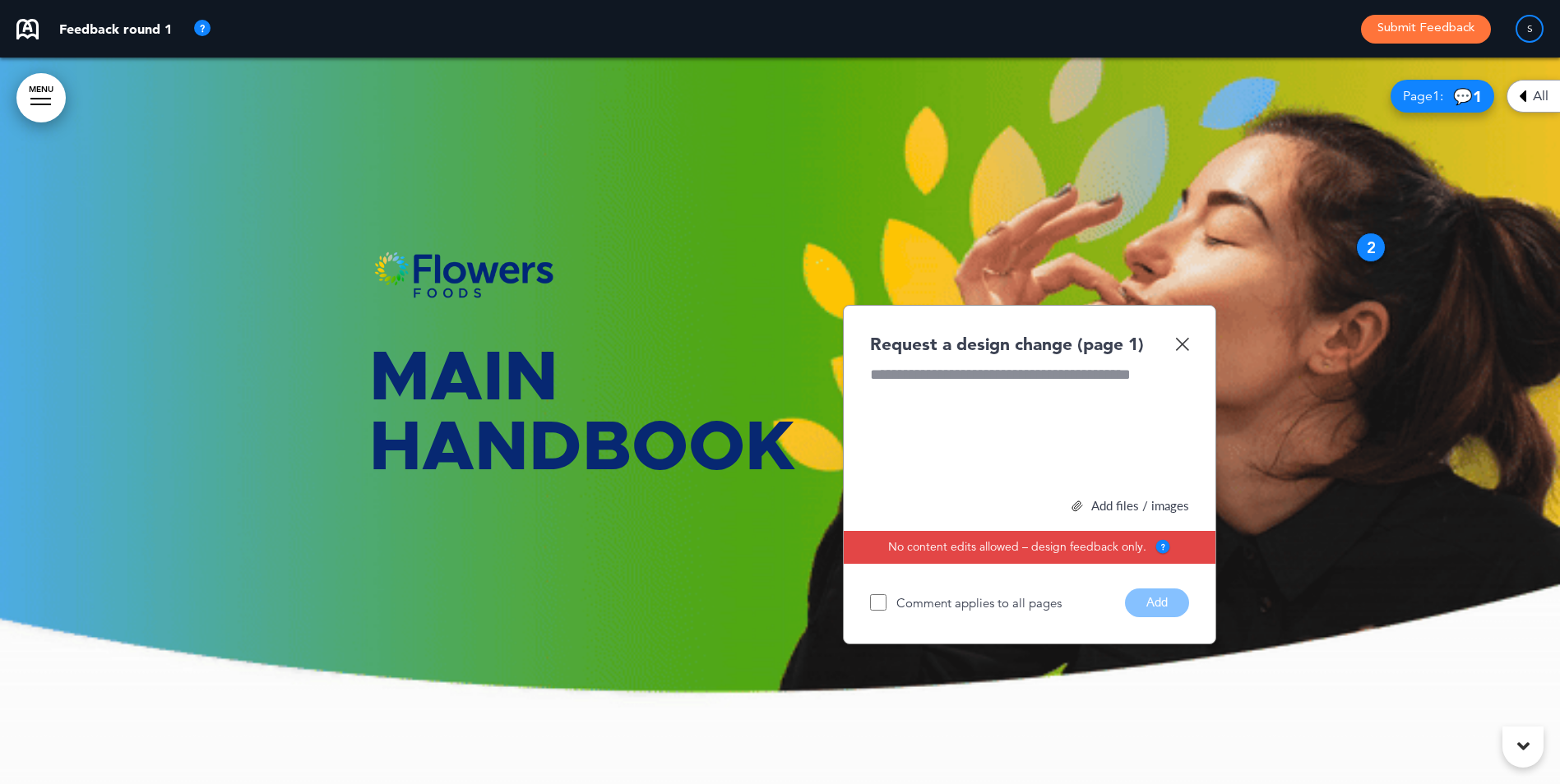
click at [1186, 339] on img at bounding box center [1182, 344] width 14 height 14
